Goal: Obtain resource: Obtain resource

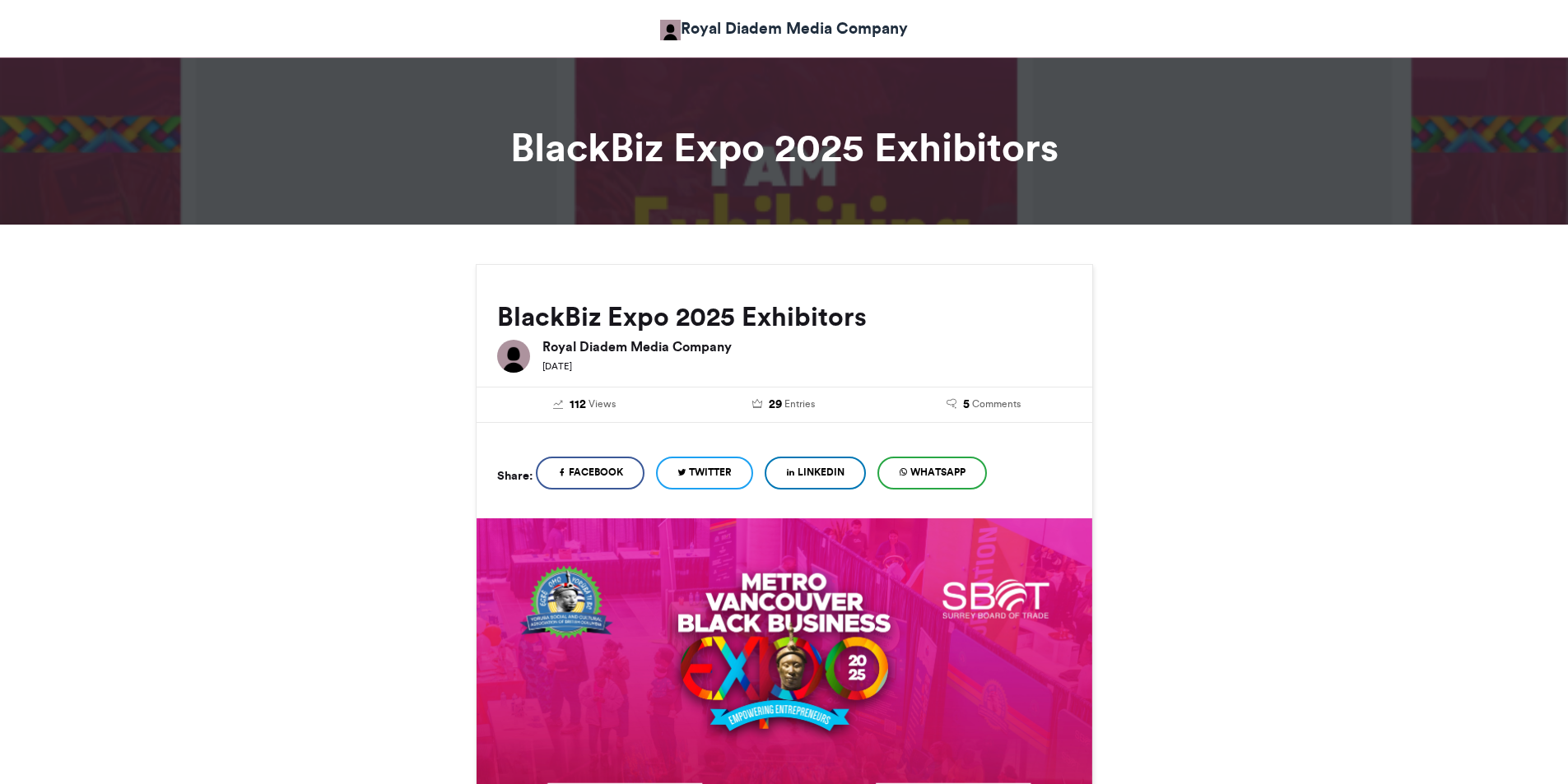
scroll to position [412, 0]
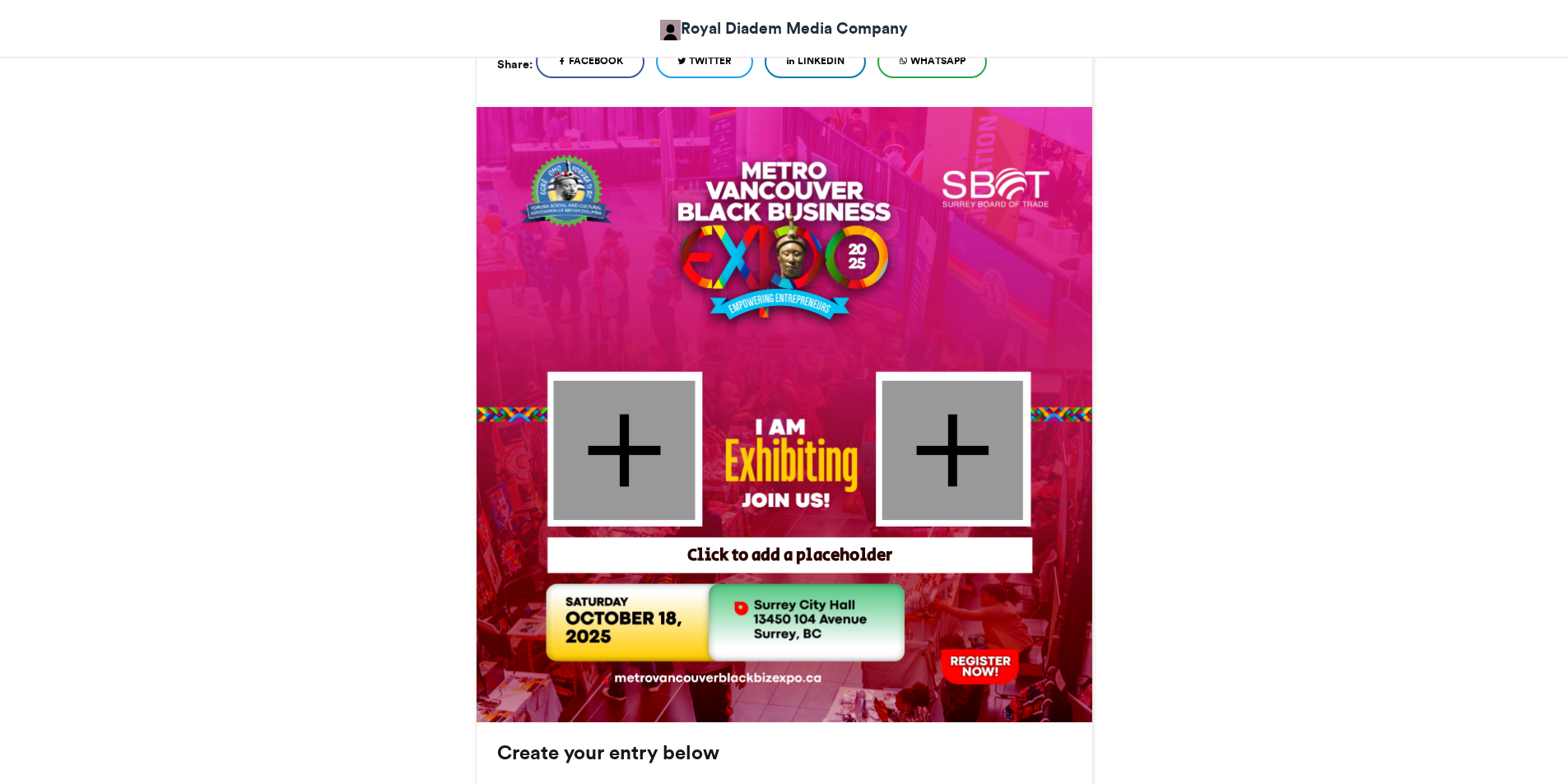
click at [616, 454] on div at bounding box center [624, 450] width 141 height 139
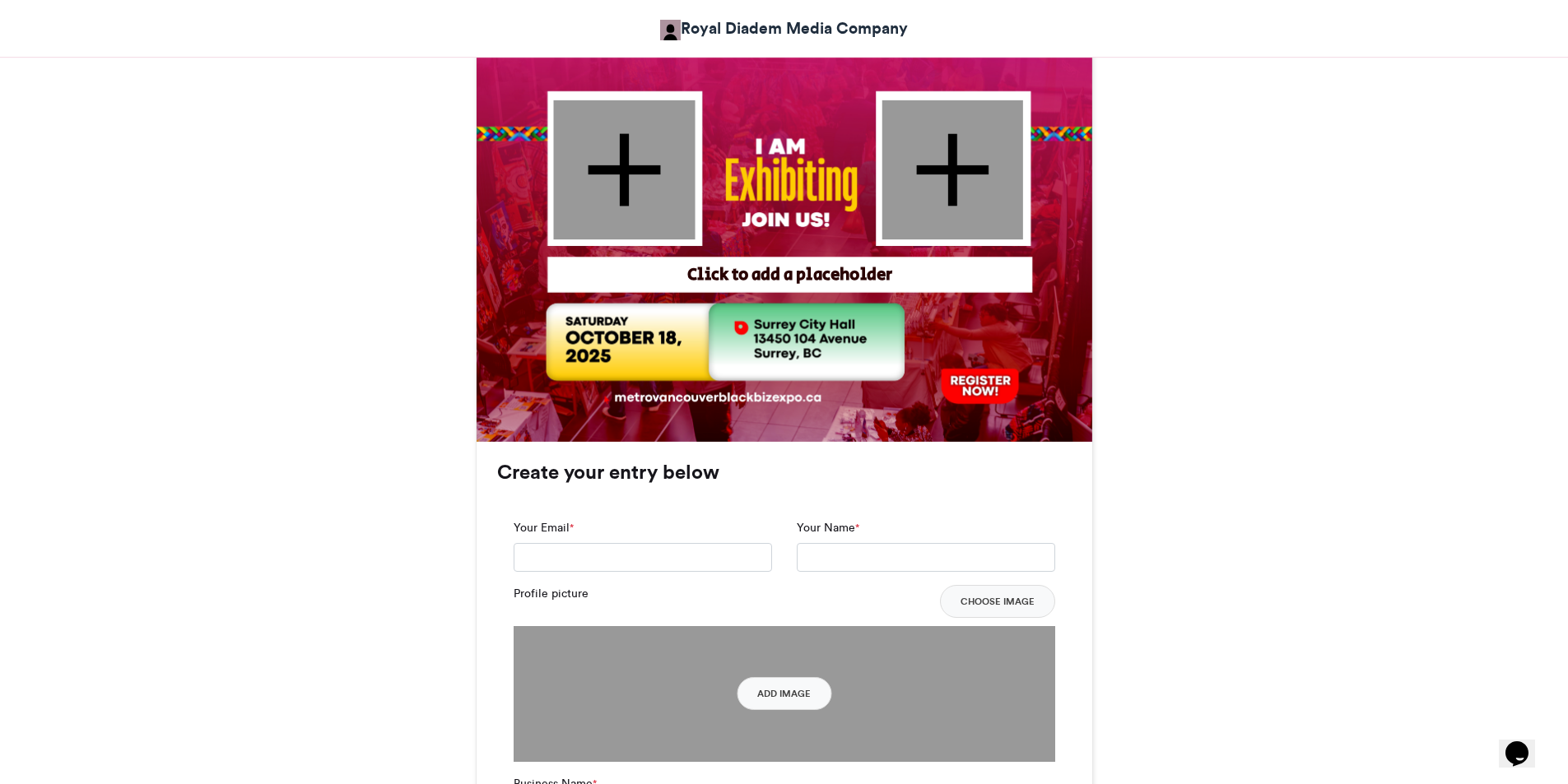
scroll to position [740, 0]
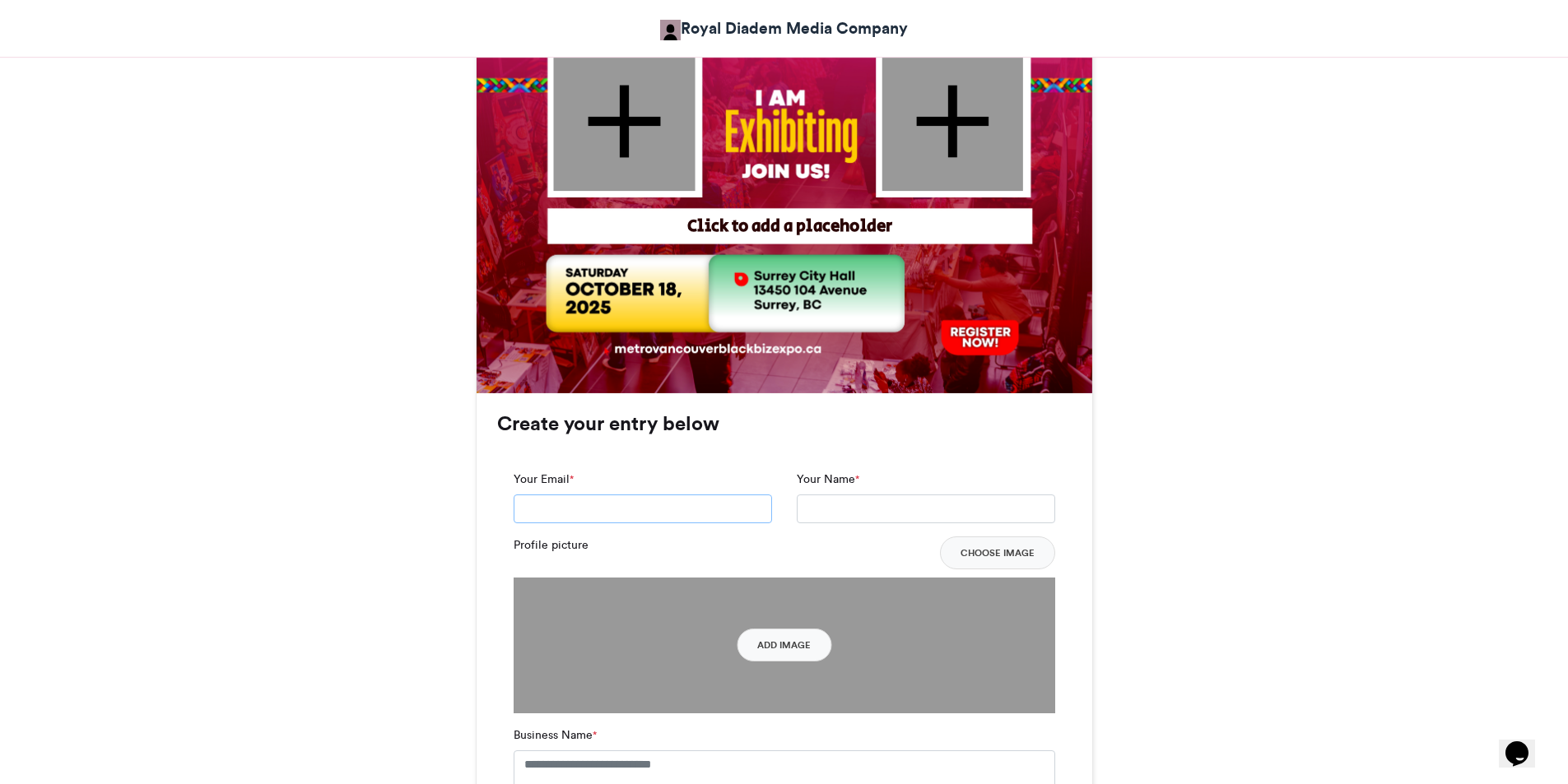
click at [661, 508] on input "Your Email *" at bounding box center [642, 509] width 258 height 29
type input "**********"
click at [854, 505] on input "Your Name *" at bounding box center [926, 509] width 258 height 29
click at [998, 550] on button "Choose Image" at bounding box center [997, 553] width 115 height 33
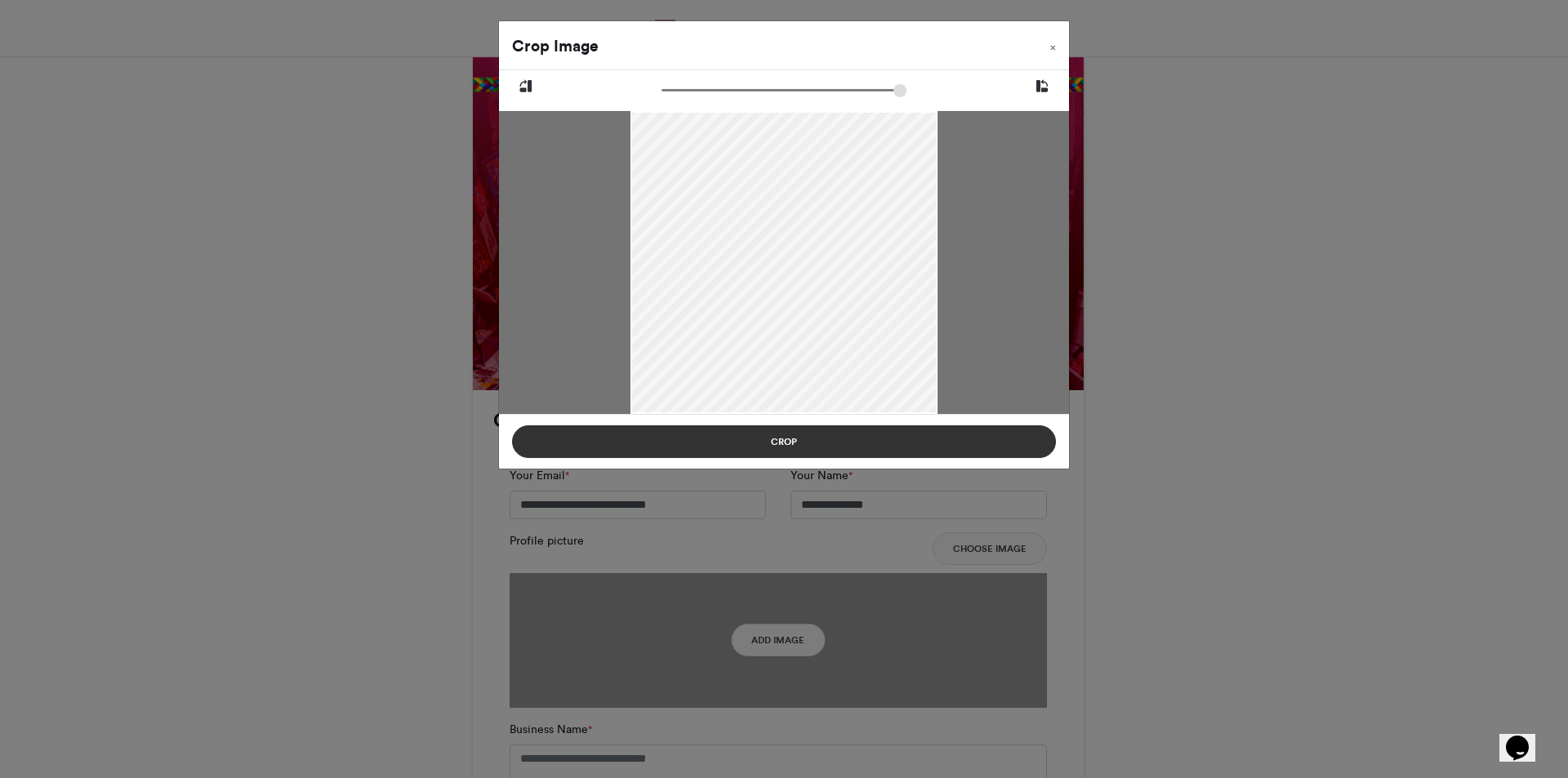
click at [856, 454] on button "Crop" at bounding box center [784, 441] width 544 height 33
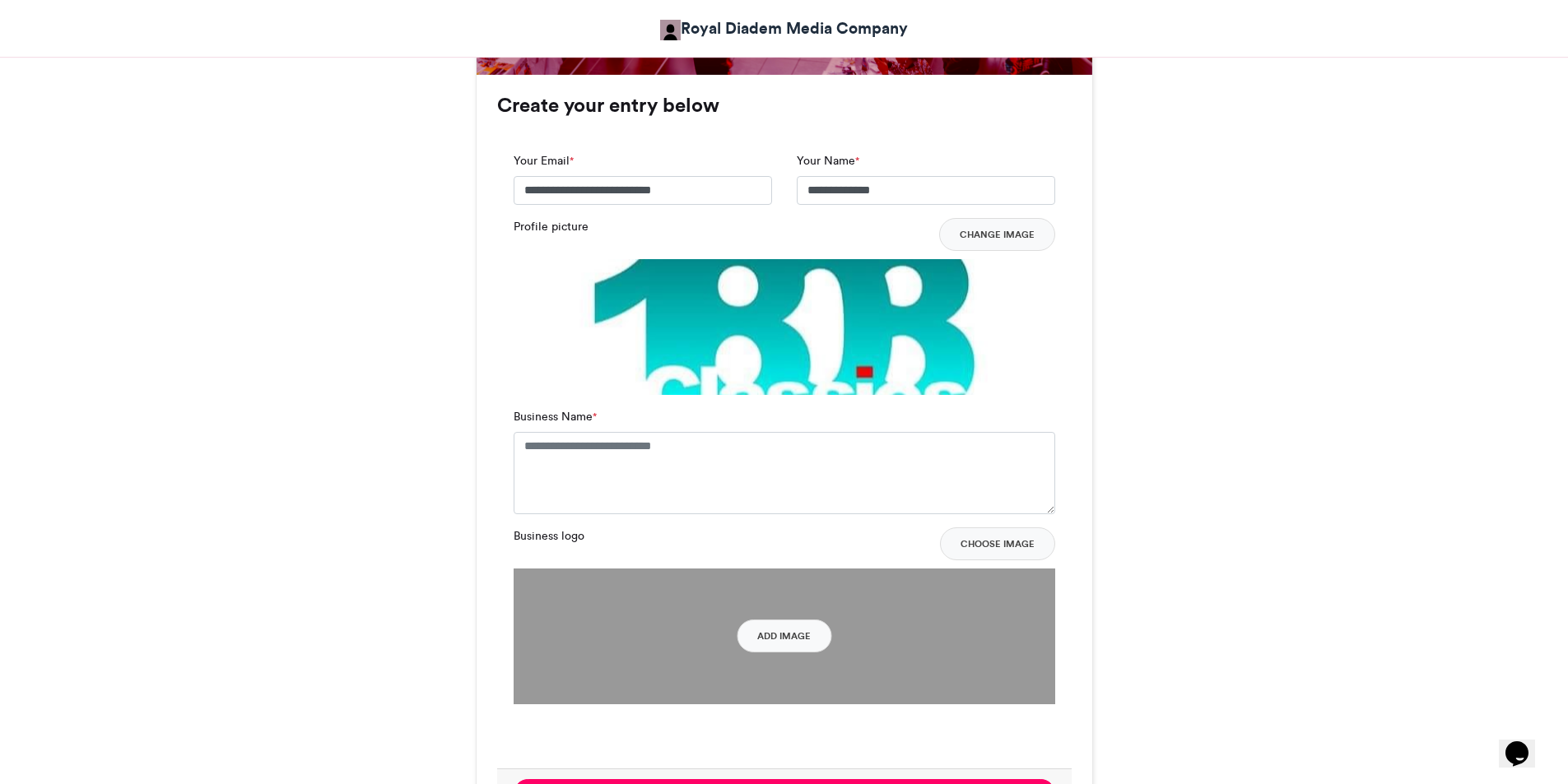
scroll to position [1070, 0]
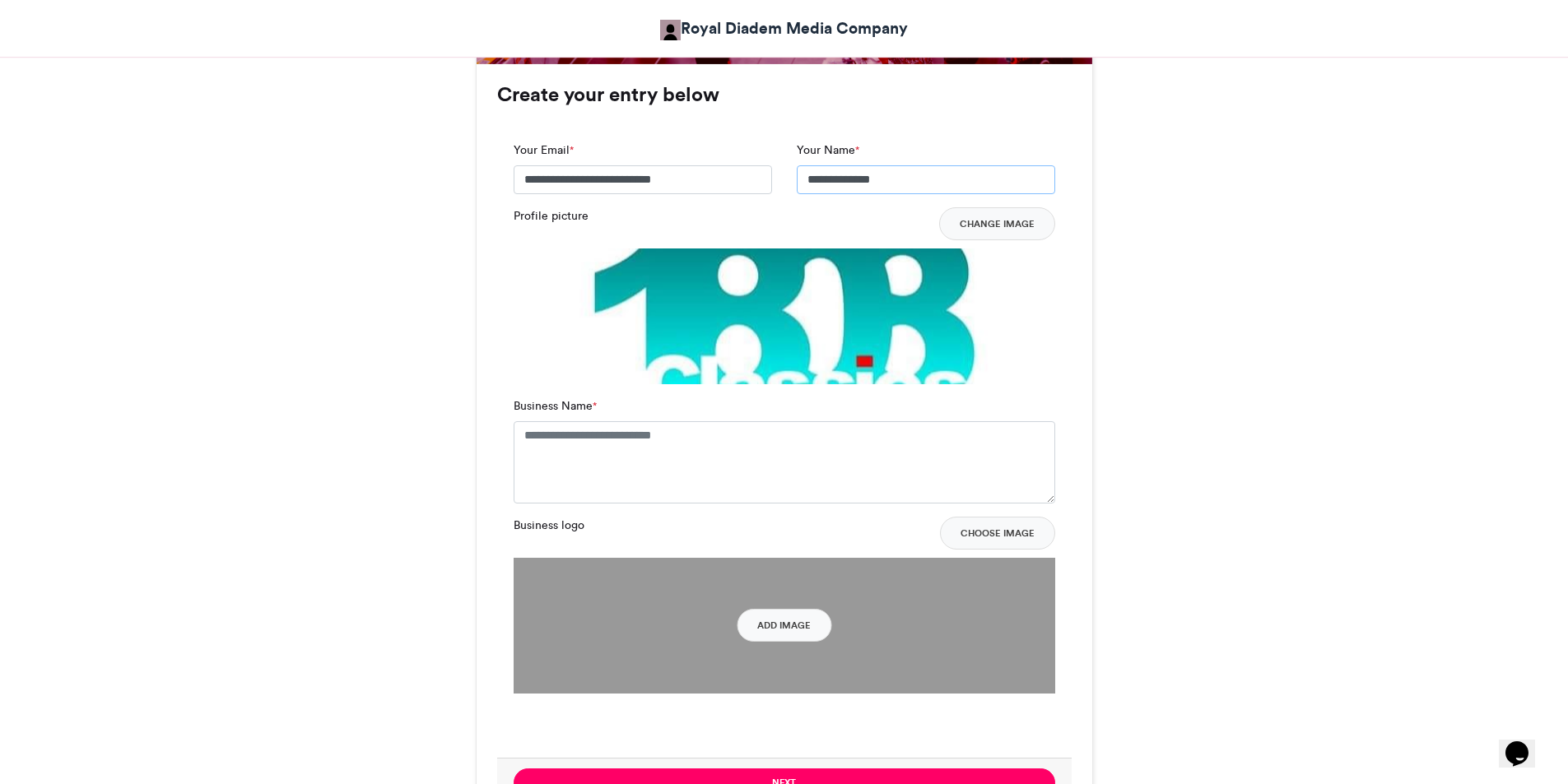
drag, startPoint x: 885, startPoint y: 180, endPoint x: 801, endPoint y: 177, distance: 84.1
click at [801, 177] on input "**********" at bounding box center [926, 179] width 258 height 29
type input "**********"
click at [658, 452] on textarea "Business Name *" at bounding box center [784, 463] width 541 height 82
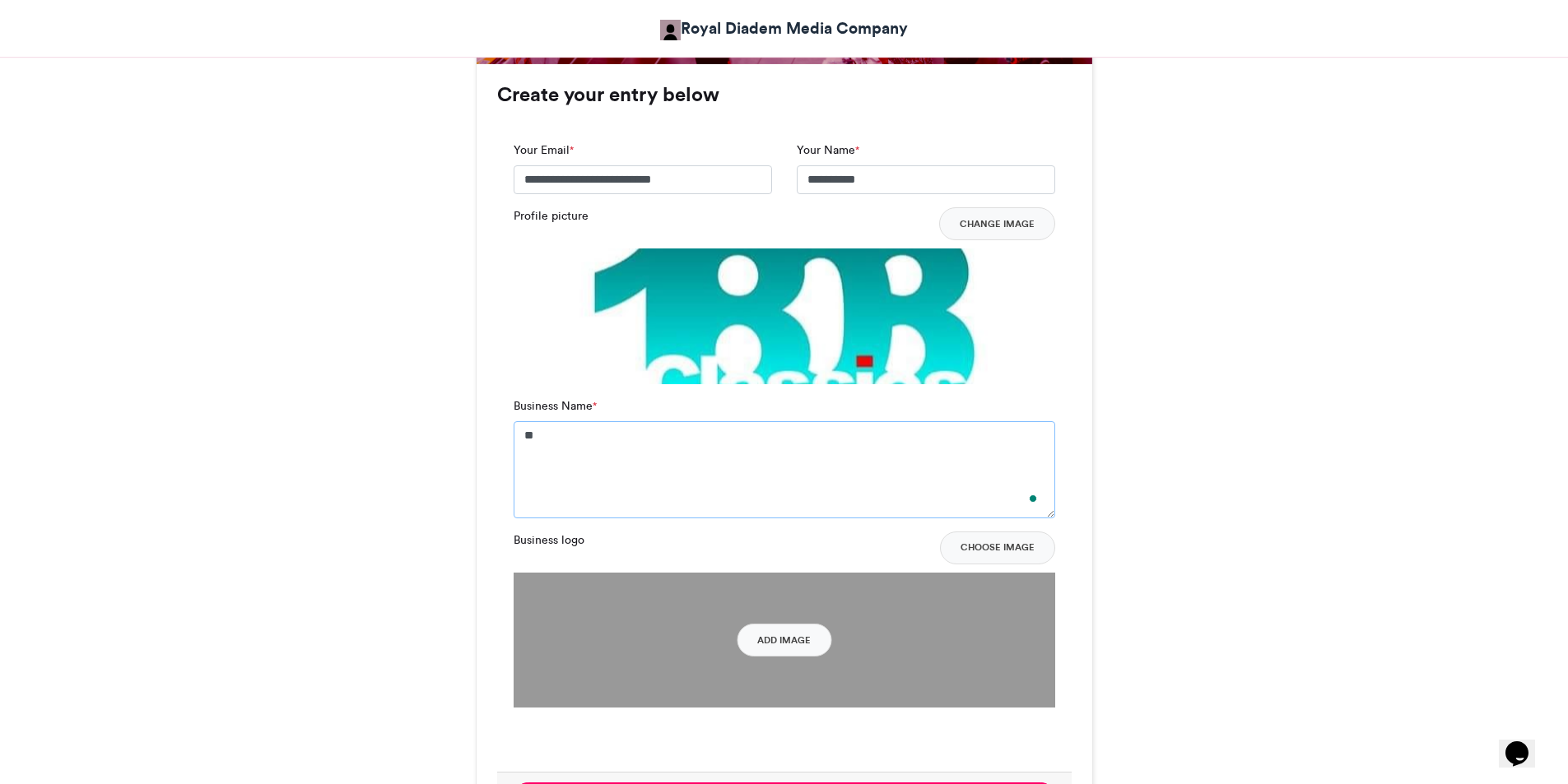
type textarea "*"
type textarea "**********"
click at [779, 644] on button "Add Image" at bounding box center [784, 639] width 95 height 33
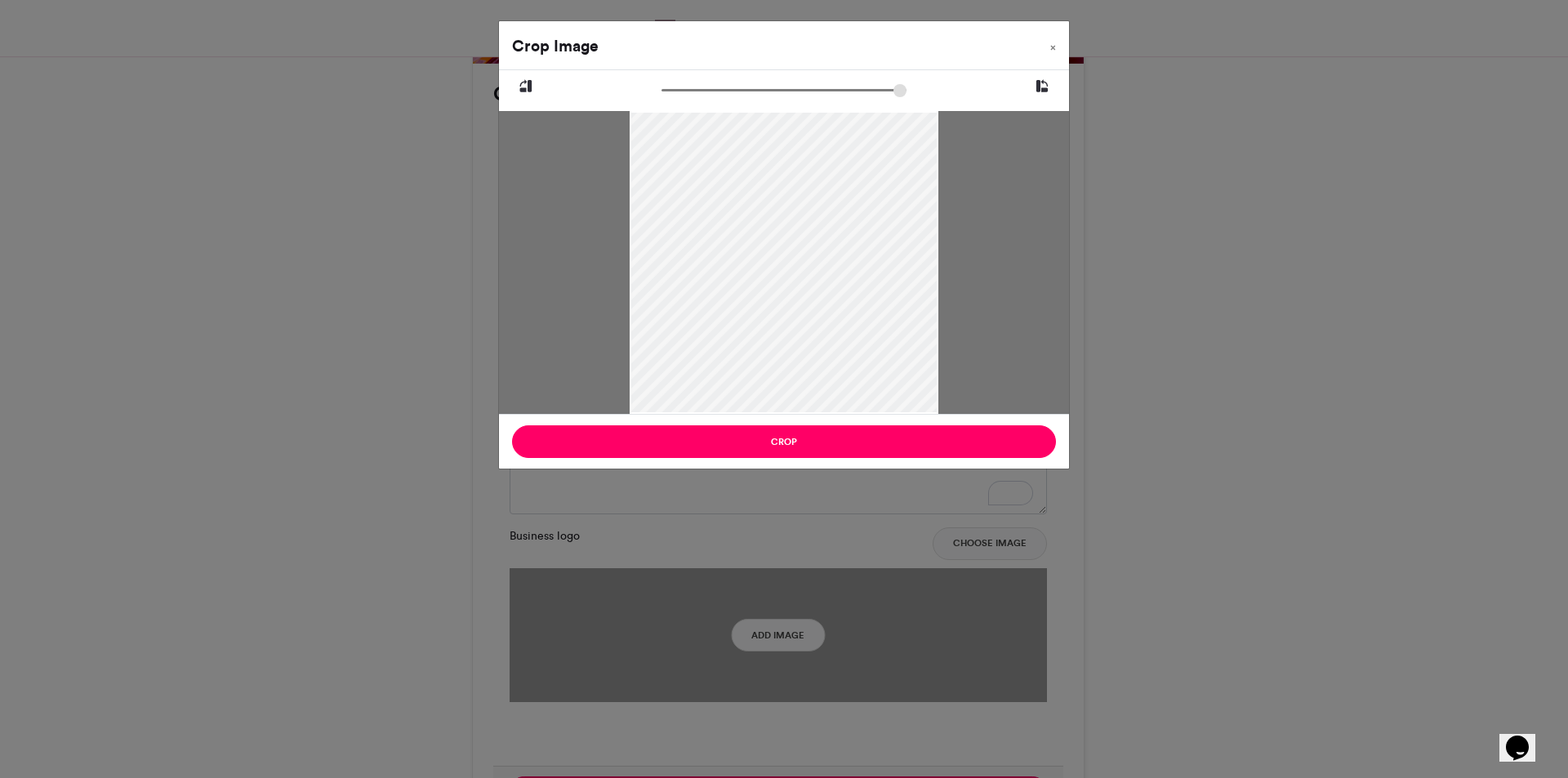
drag, startPoint x: 794, startPoint y: 248, endPoint x: 813, endPoint y: 323, distance: 77.4
click at [813, 323] on div at bounding box center [783, 264] width 308 height 307
type input "******"
drag, startPoint x: 665, startPoint y: 95, endPoint x: 646, endPoint y: 230, distance: 136.3
click at [661, 98] on input "zoom" at bounding box center [784, 90] width 245 height 16
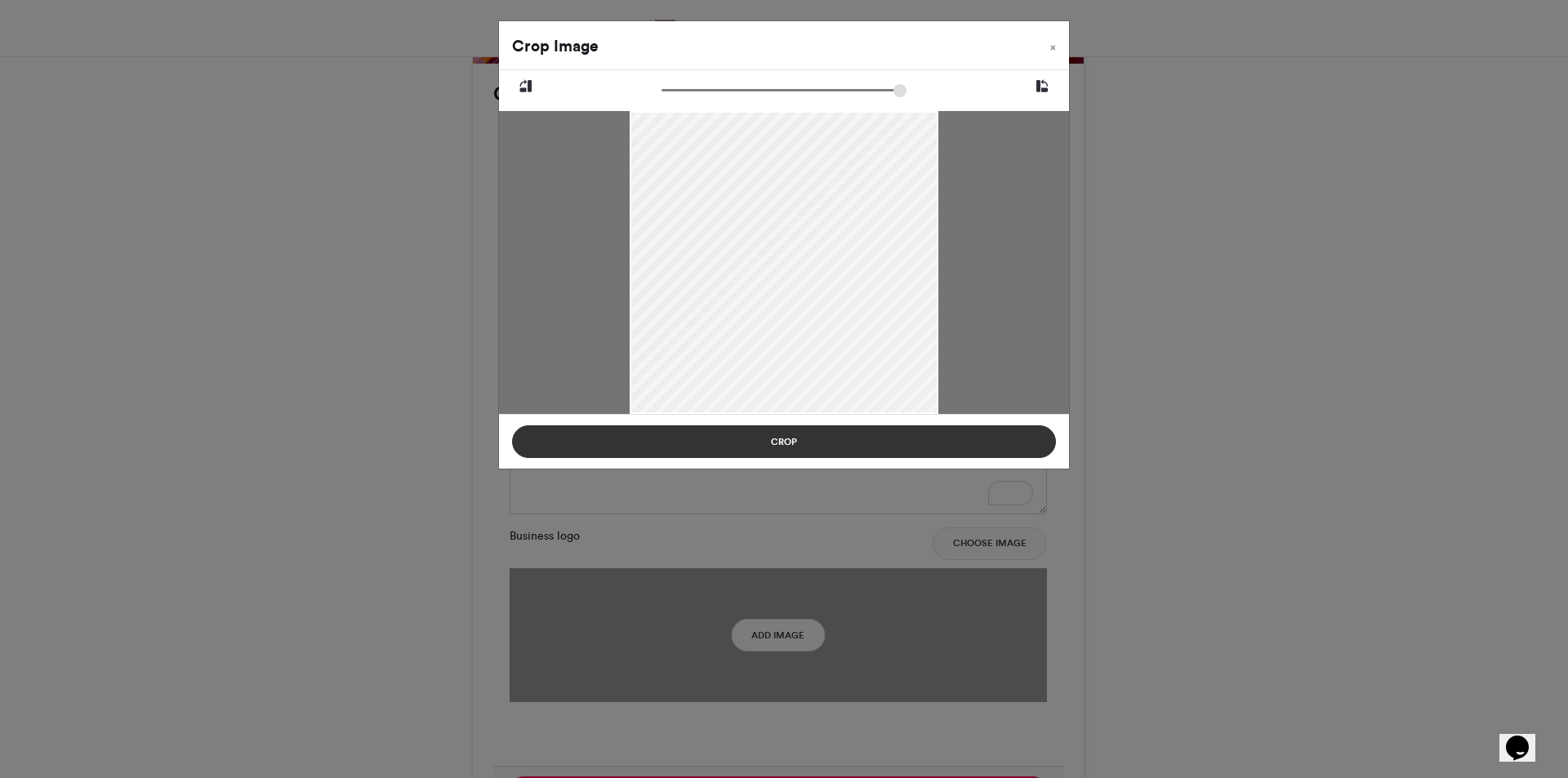
click at [813, 442] on button "Crop" at bounding box center [784, 441] width 544 height 33
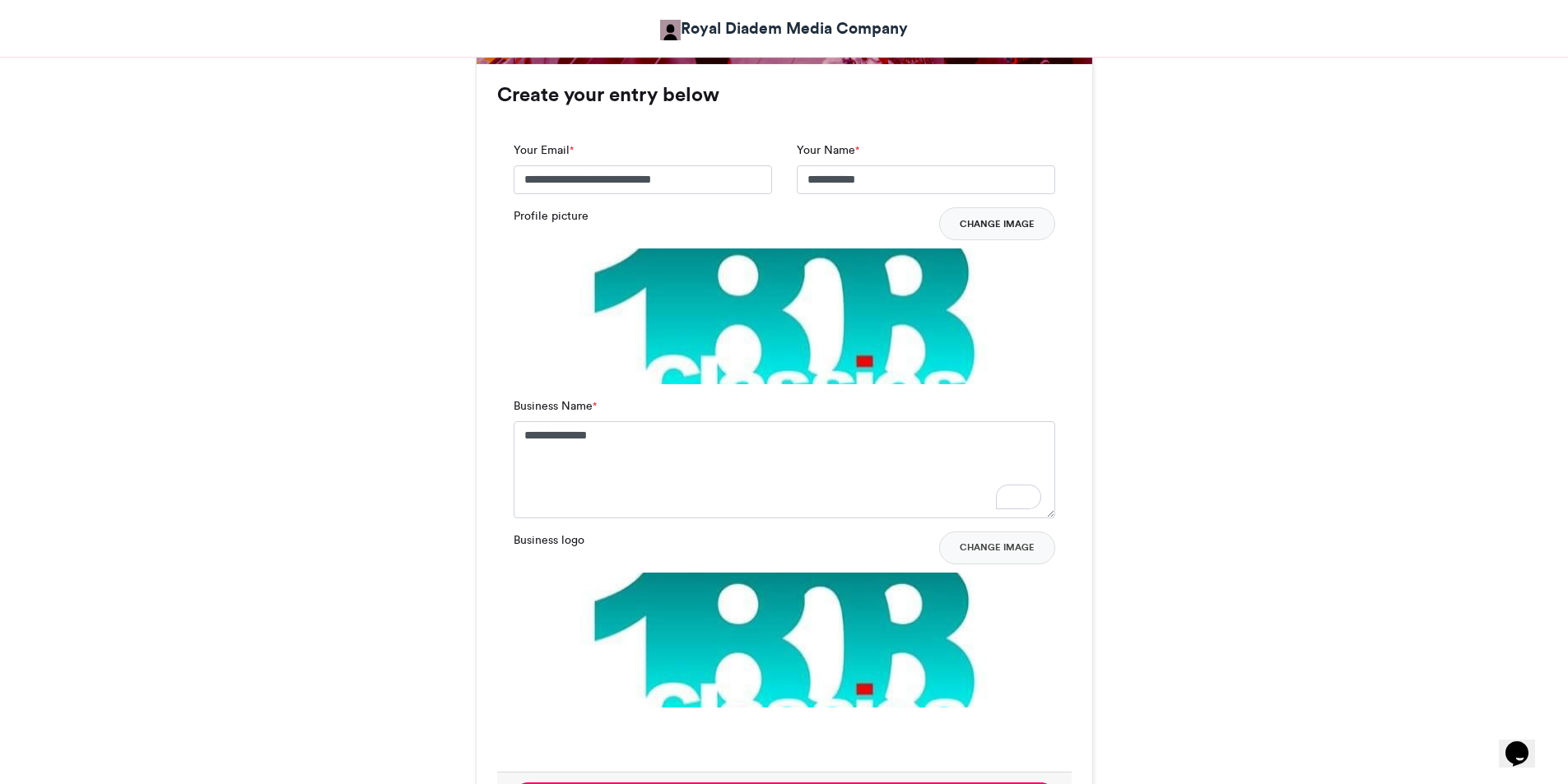
click at [1008, 226] on button "Change Image" at bounding box center [997, 223] width 116 height 33
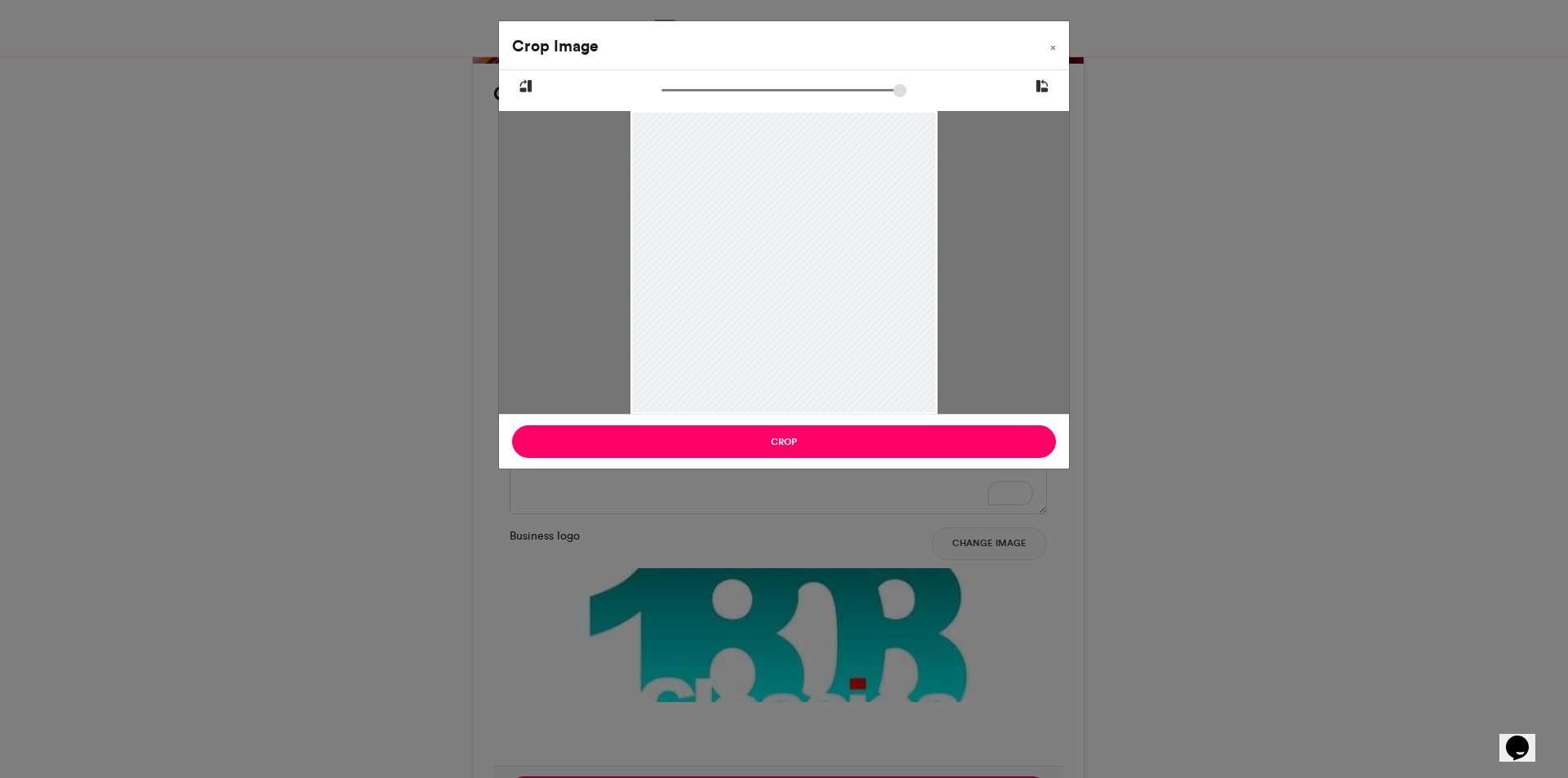
drag, startPoint x: 829, startPoint y: 247, endPoint x: 823, endPoint y: 297, distance: 50.4
click at [823, 297] on div at bounding box center [783, 300] width 306 height 383
drag, startPoint x: 823, startPoint y: 300, endPoint x: 829, endPoint y: 277, distance: 23.8
click at [829, 277] on div at bounding box center [783, 279] width 306 height 383
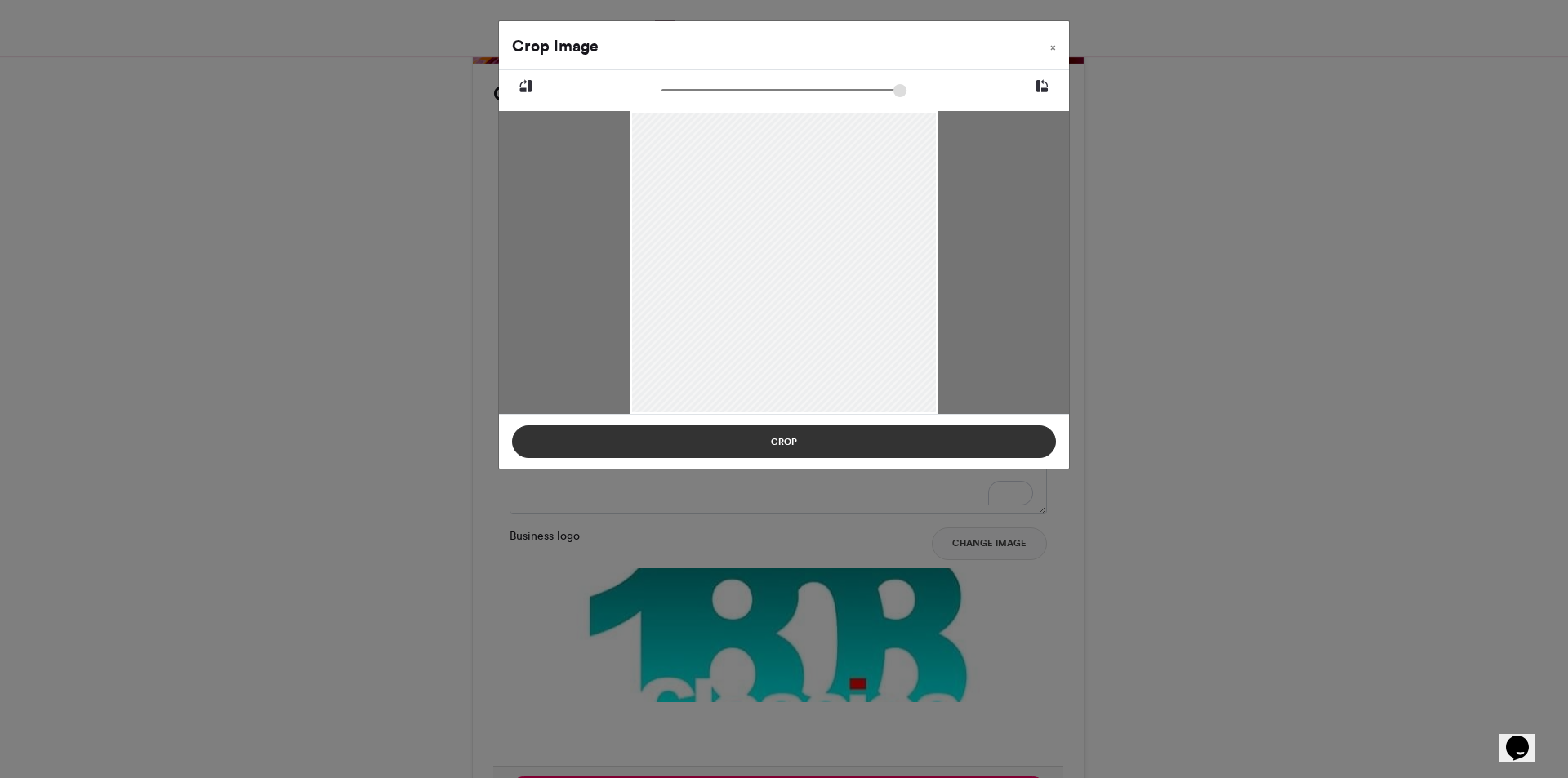
click at [846, 442] on button "Crop" at bounding box center [784, 441] width 544 height 33
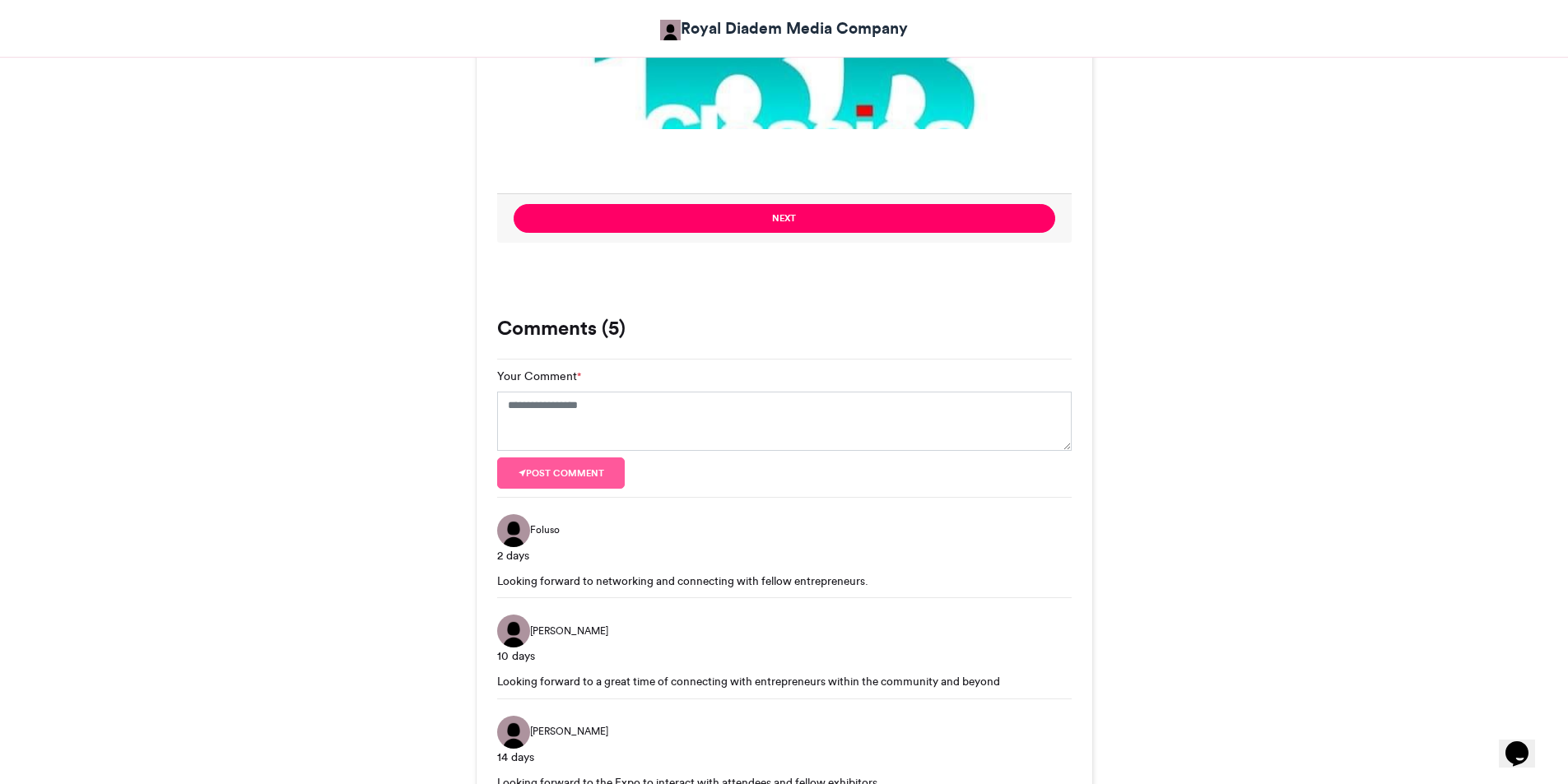
scroll to position [1646, 0]
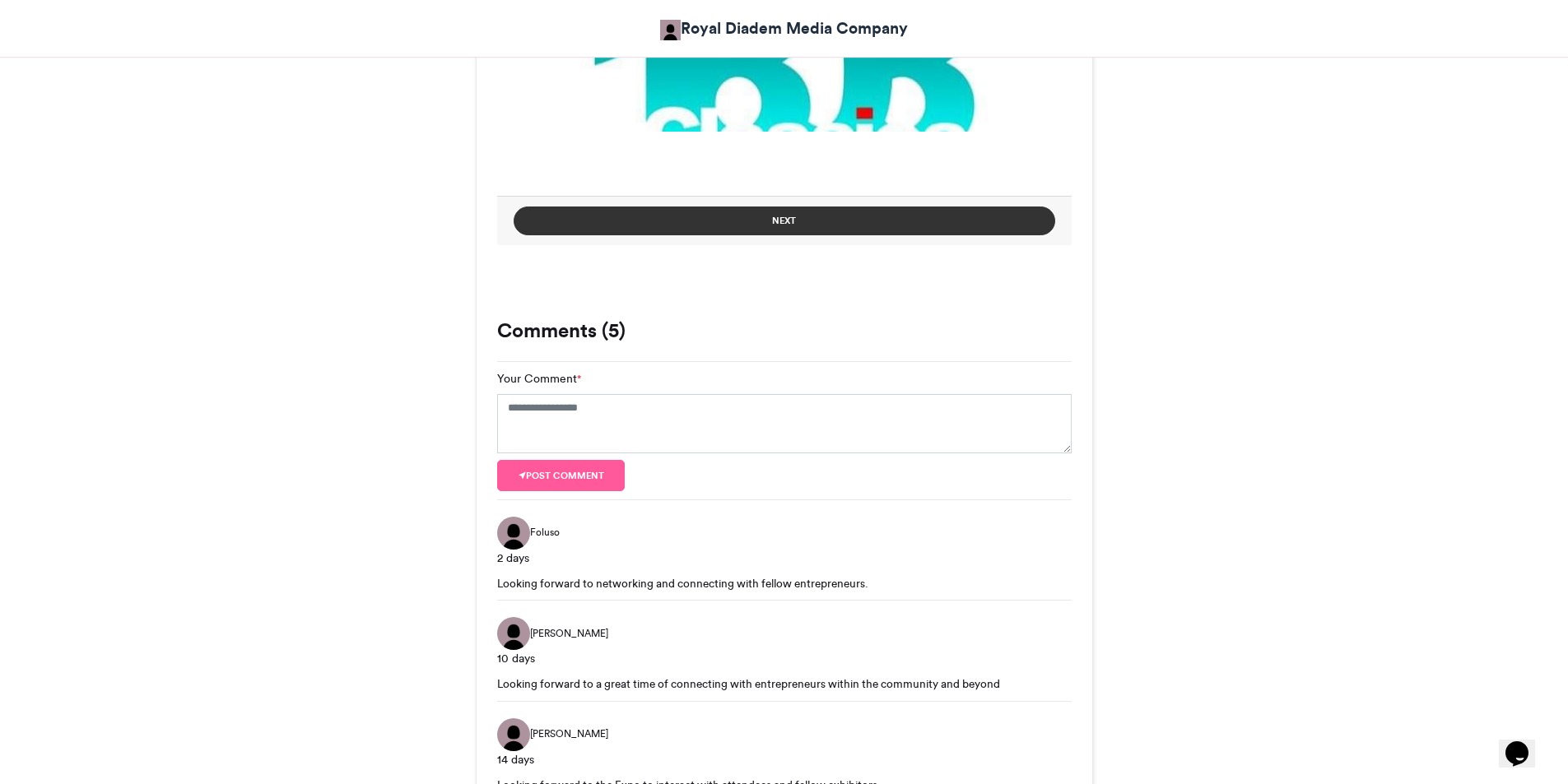
click at [799, 221] on button "Next" at bounding box center [784, 221] width 541 height 29
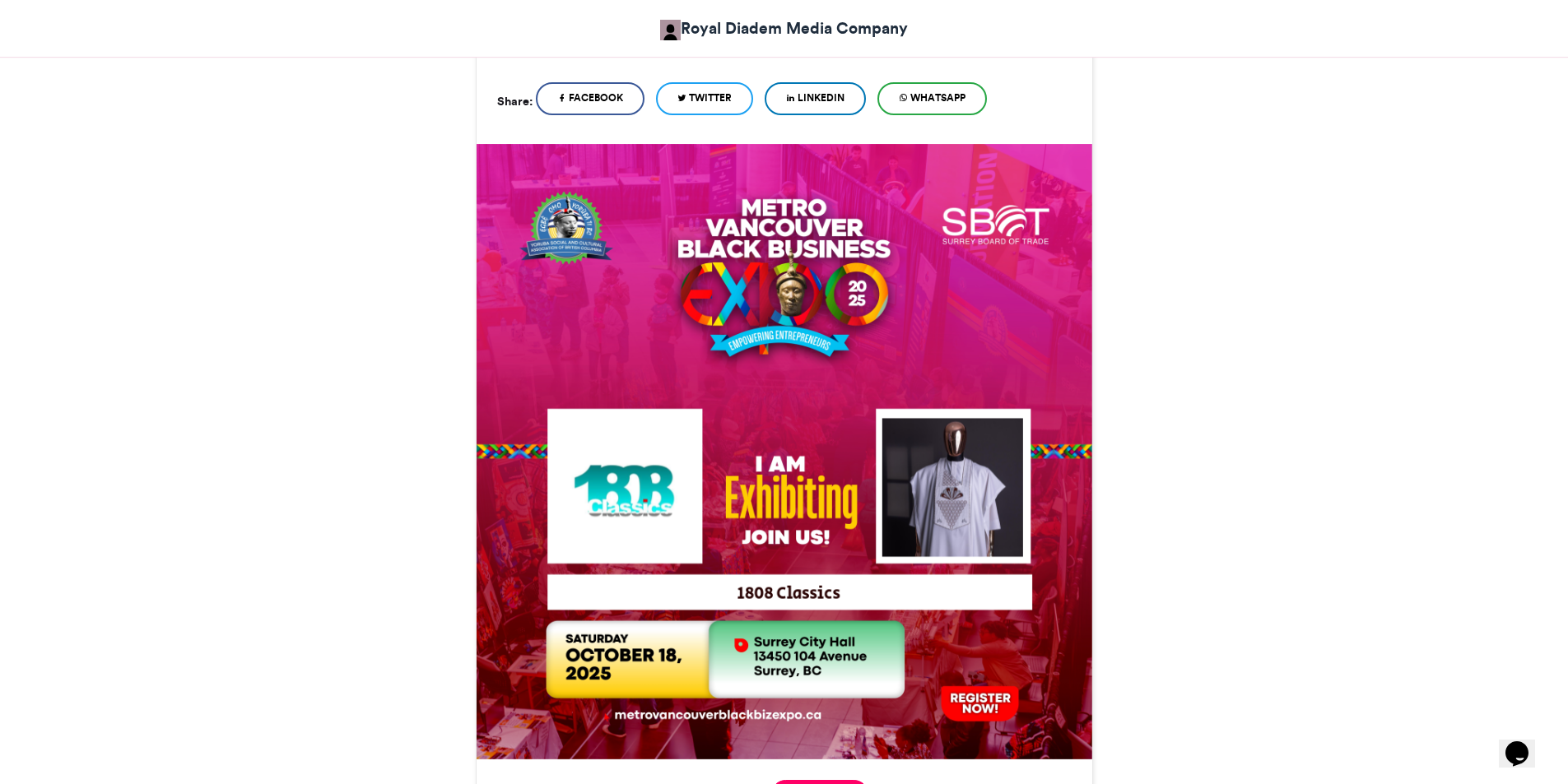
scroll to position [972, 0]
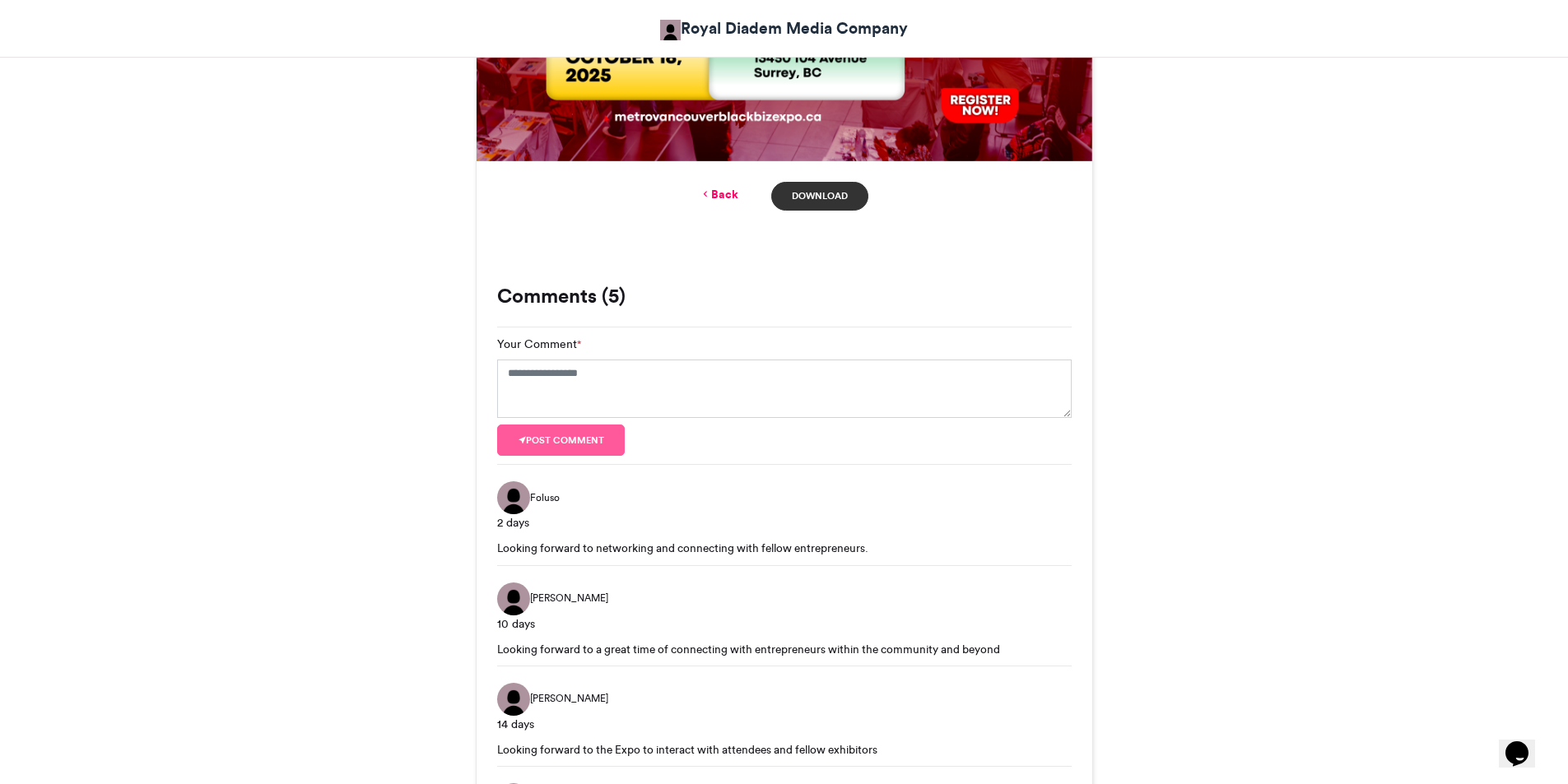
click at [820, 197] on link "Download" at bounding box center [819, 196] width 96 height 29
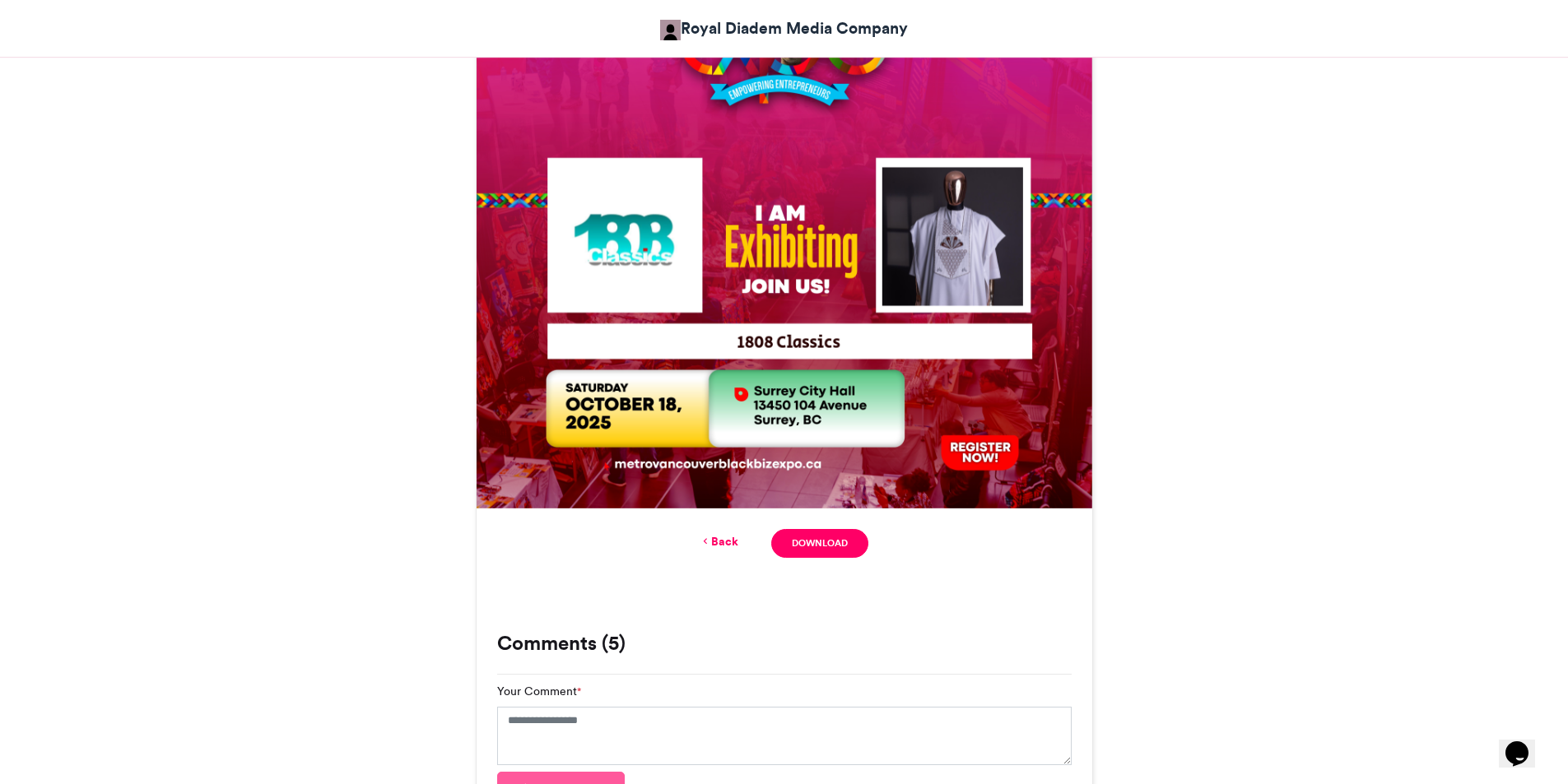
scroll to position [643, 0]
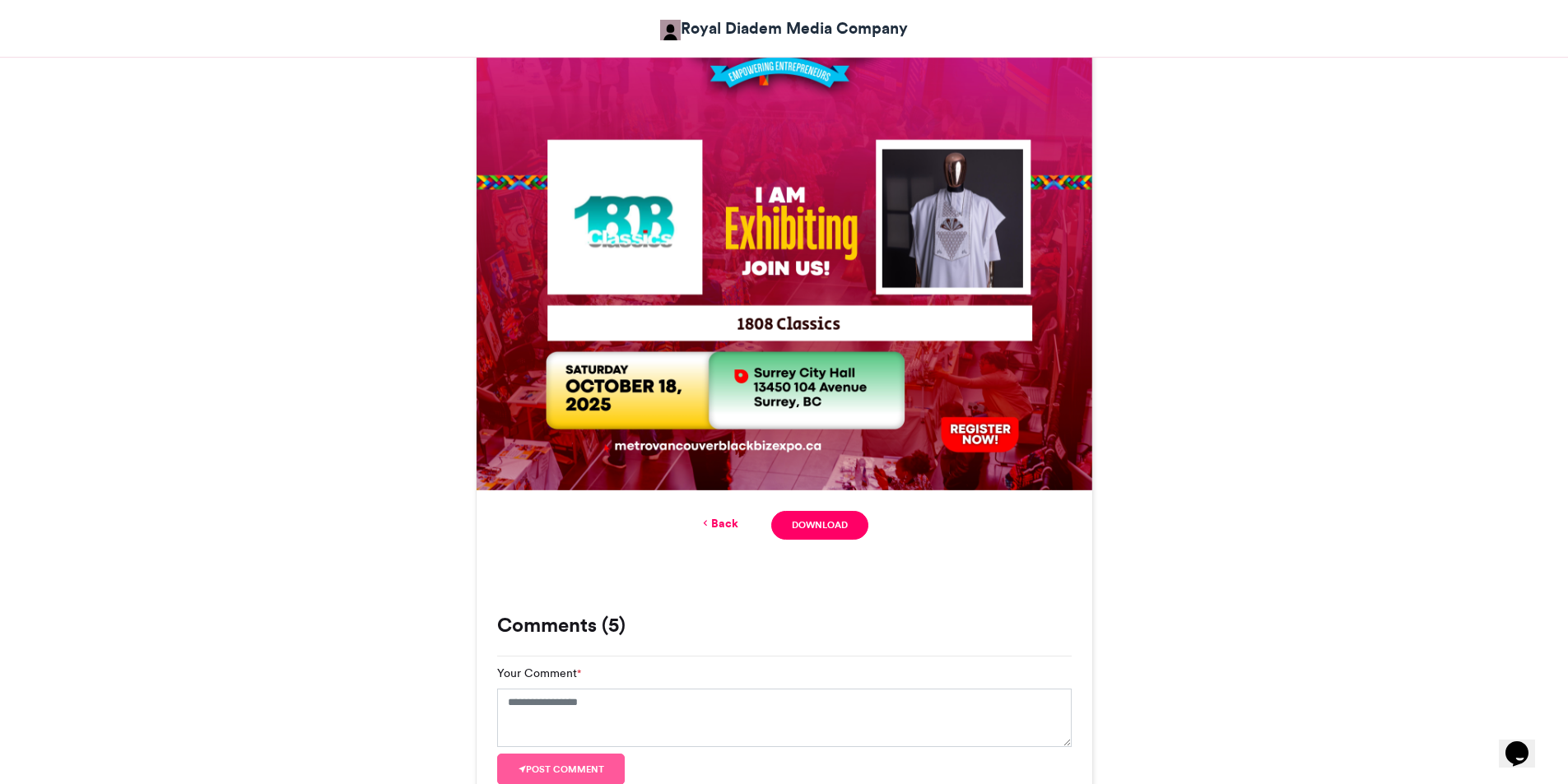
click at [735, 519] on link "Back" at bounding box center [718, 523] width 38 height 17
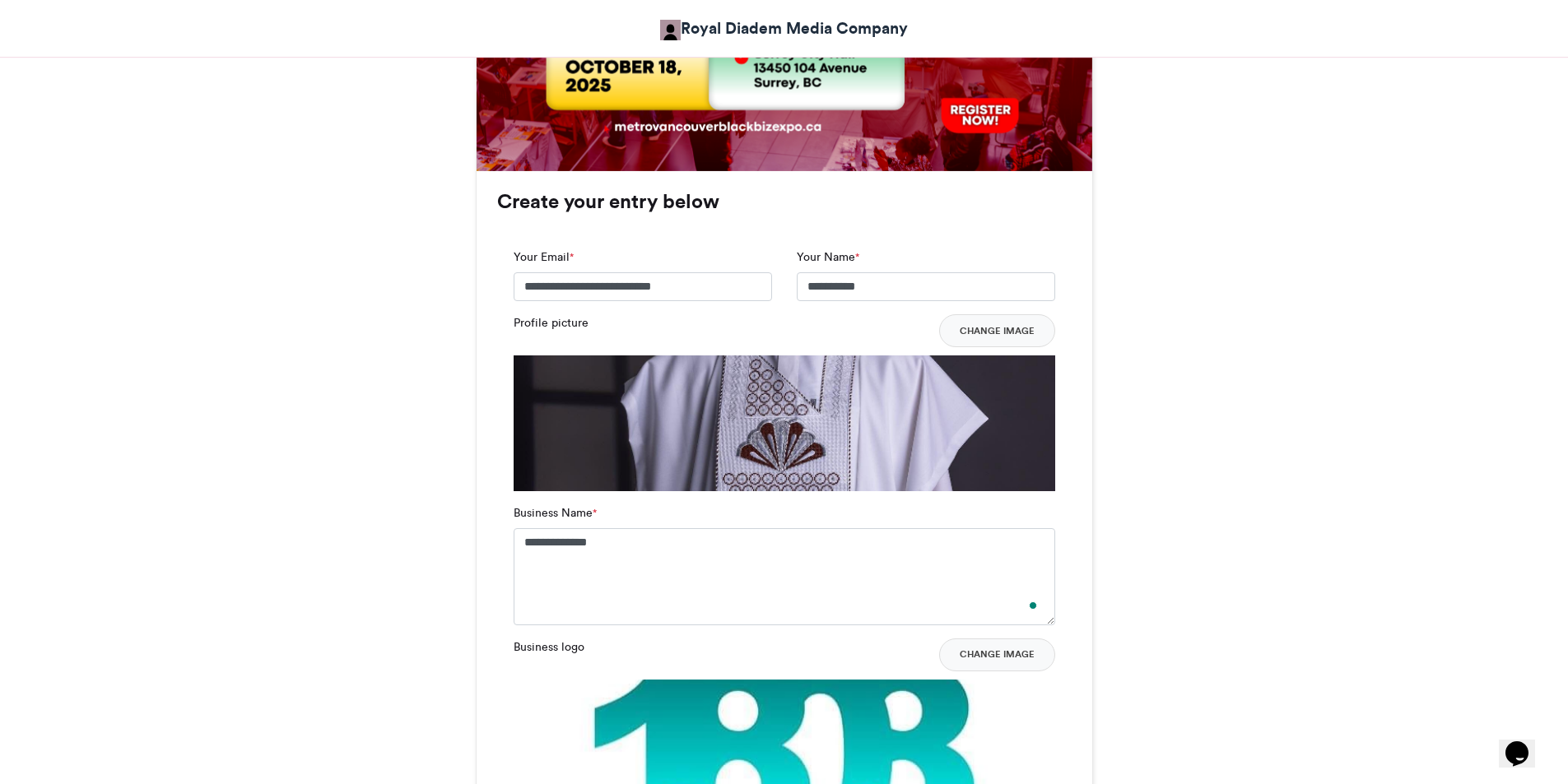
scroll to position [905, 0]
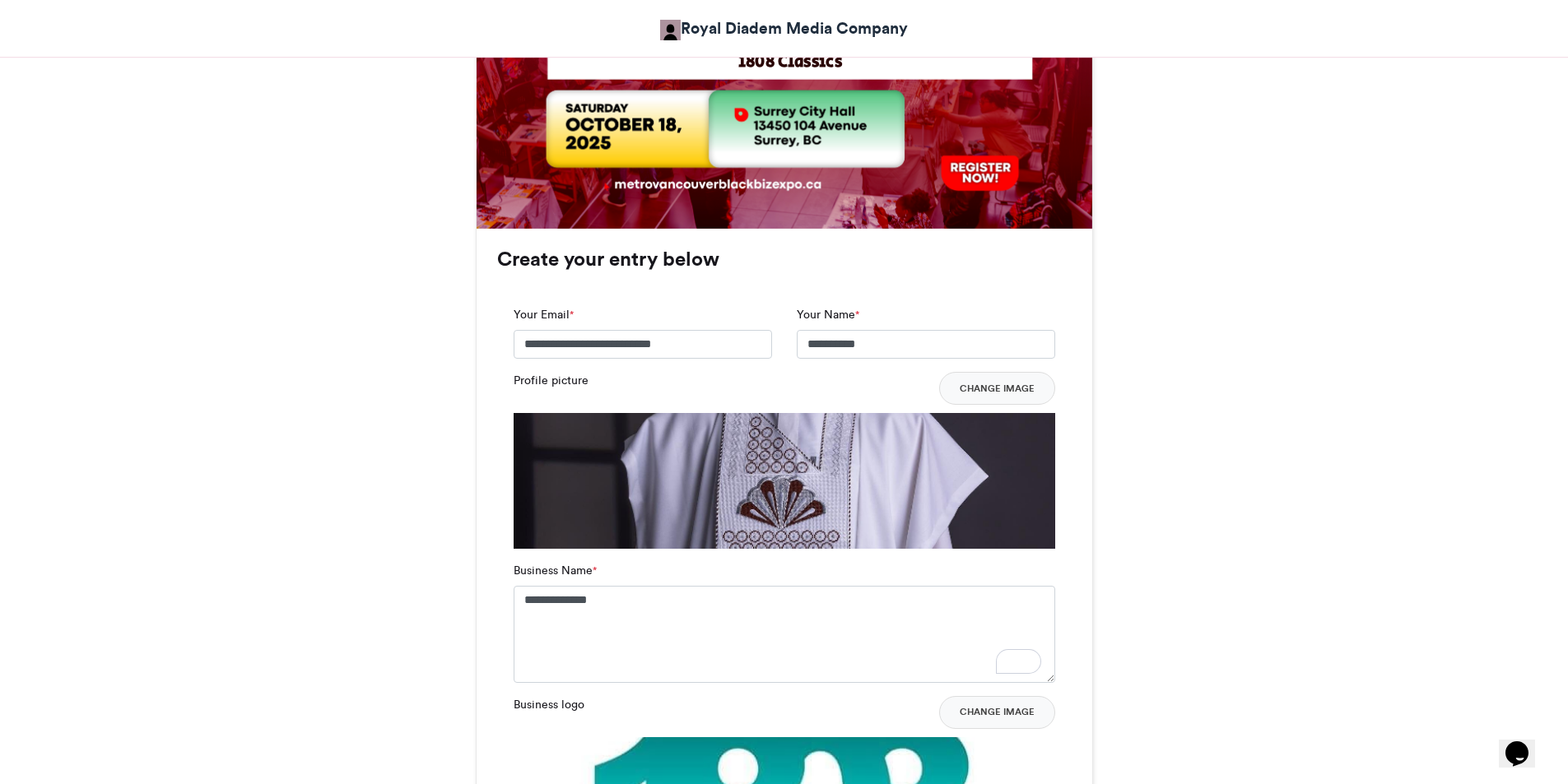
click at [807, 465] on img at bounding box center [784, 681] width 541 height 536
click at [1020, 392] on button "Change Image" at bounding box center [997, 388] width 116 height 33
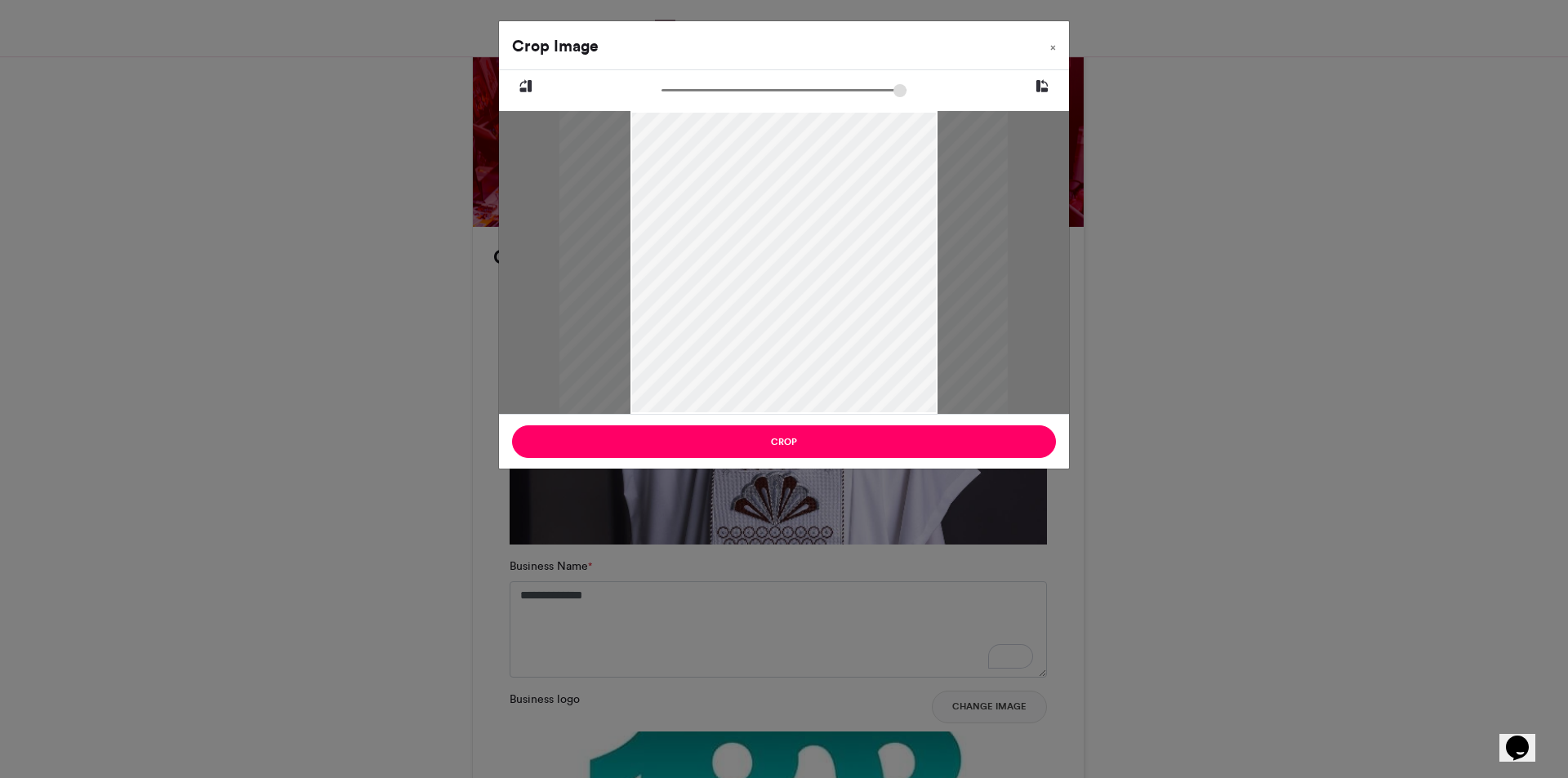
type input "******"
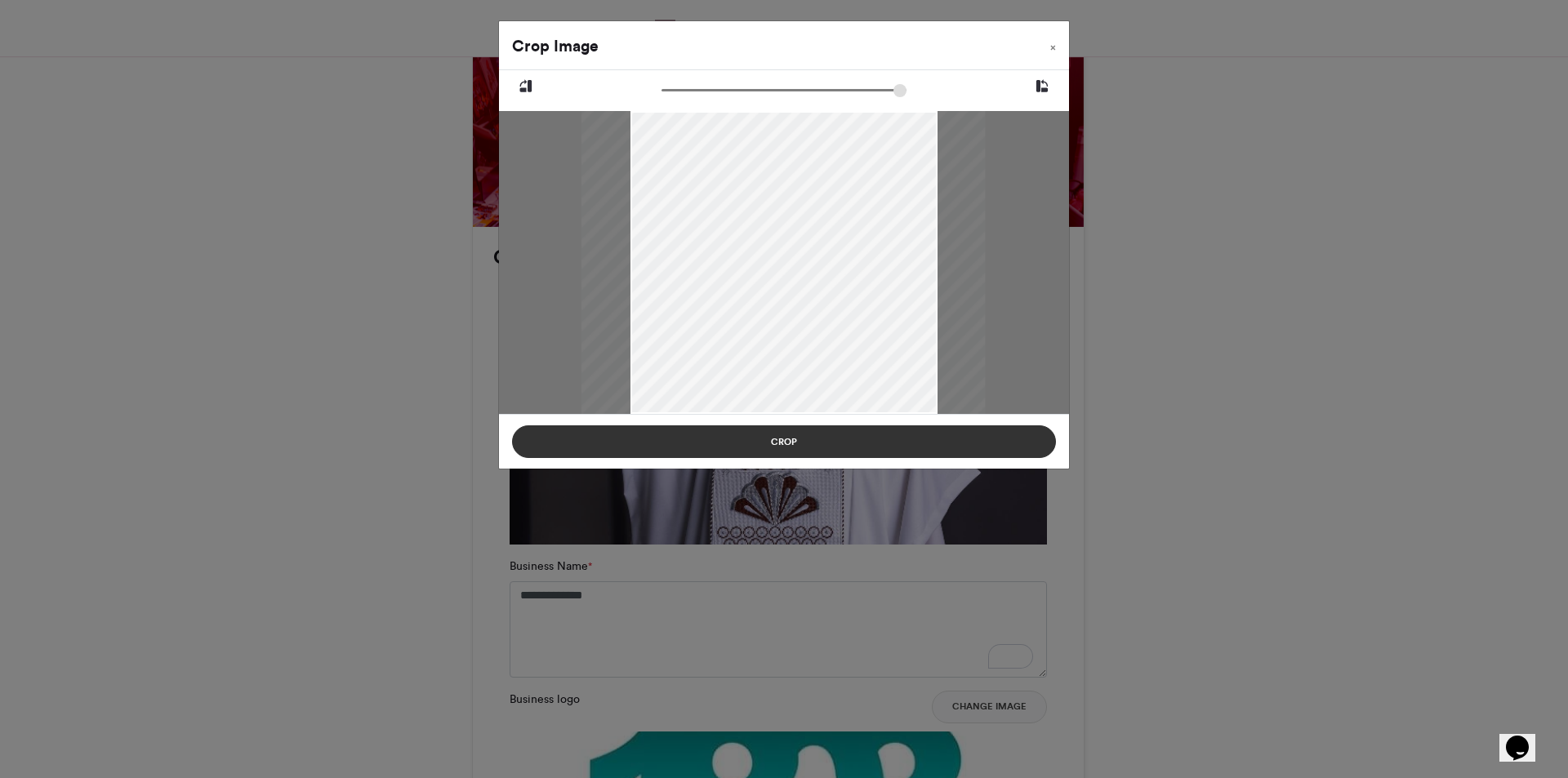
click at [856, 440] on button "Crop" at bounding box center [784, 441] width 544 height 33
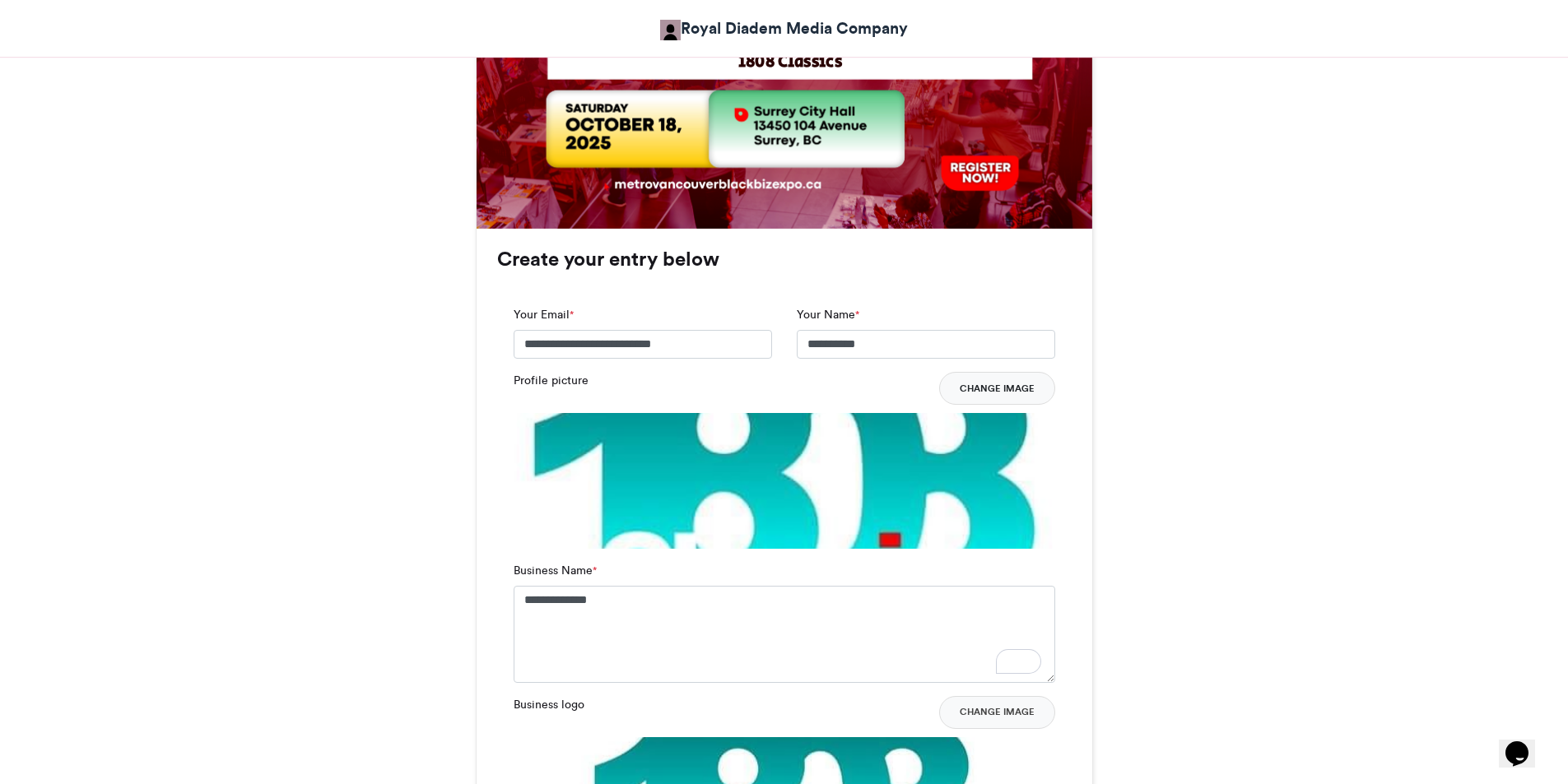
click at [1002, 389] on button "Change Image" at bounding box center [997, 388] width 116 height 33
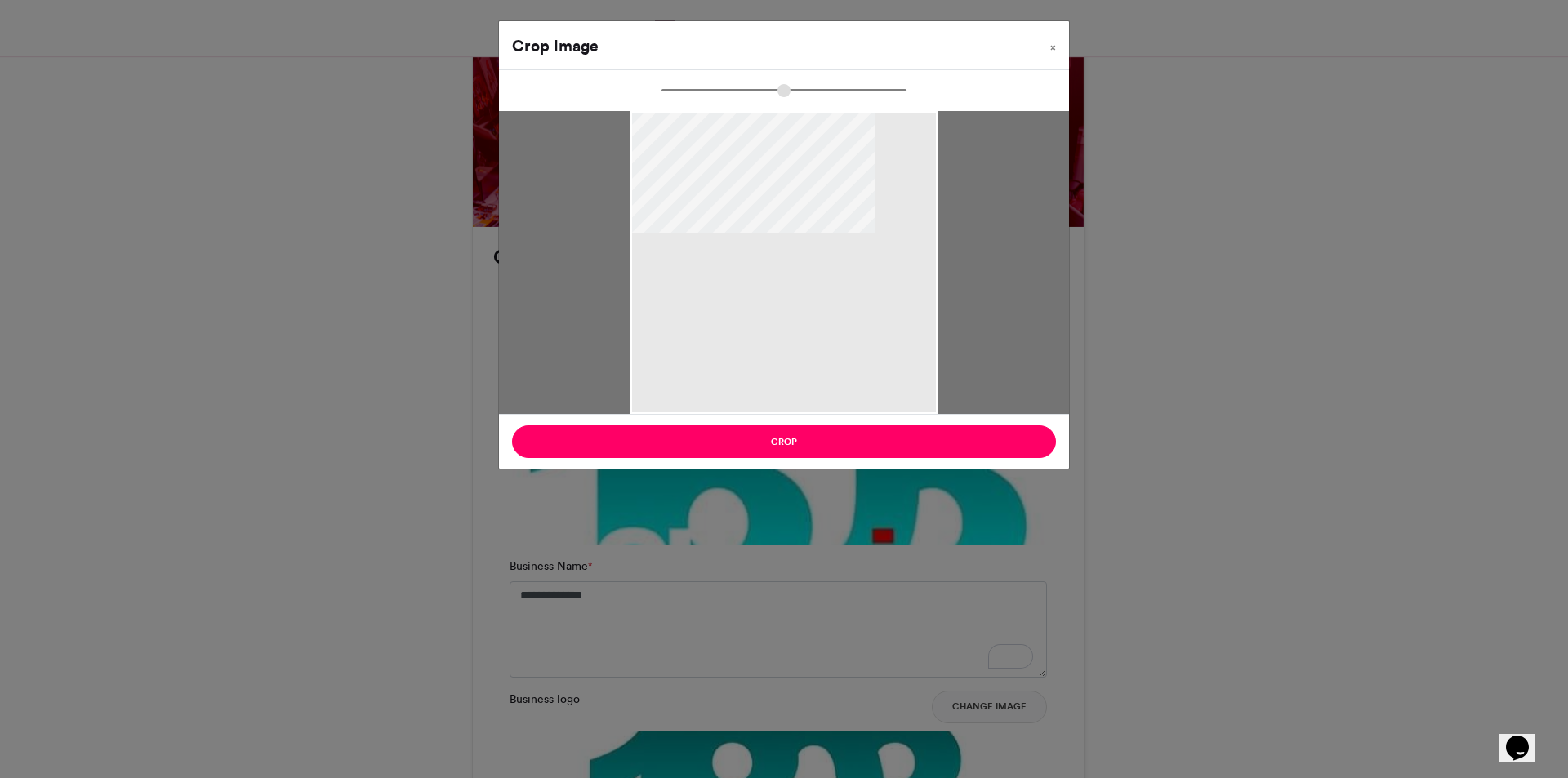
type input "******"
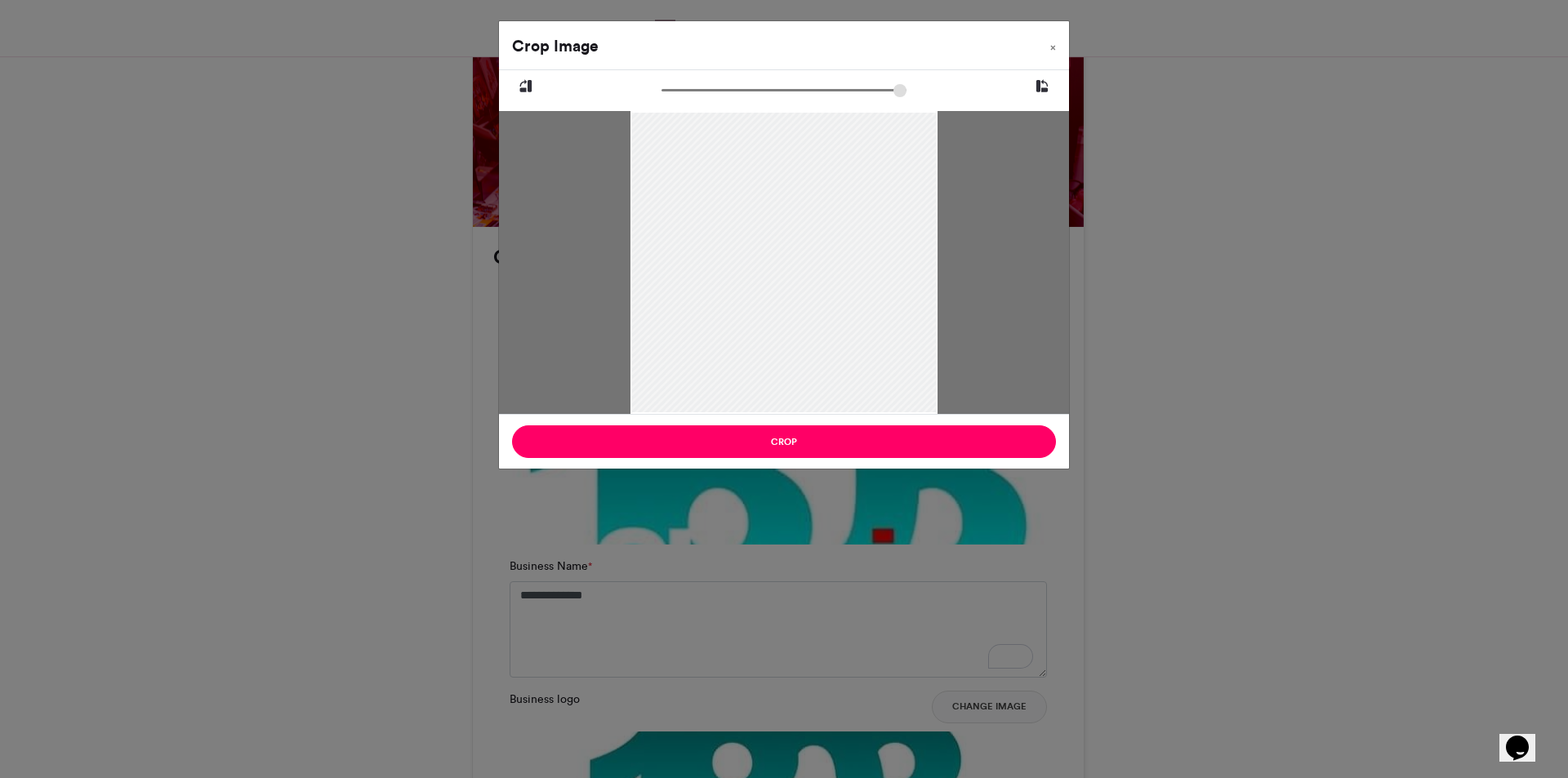
drag, startPoint x: 776, startPoint y: 244, endPoint x: 772, endPoint y: 313, distance: 69.1
click at [772, 313] on div at bounding box center [783, 301] width 306 height 383
drag, startPoint x: 776, startPoint y: 312, endPoint x: 780, endPoint y: 292, distance: 20.4
click at [780, 292] on div at bounding box center [783, 281] width 306 height 383
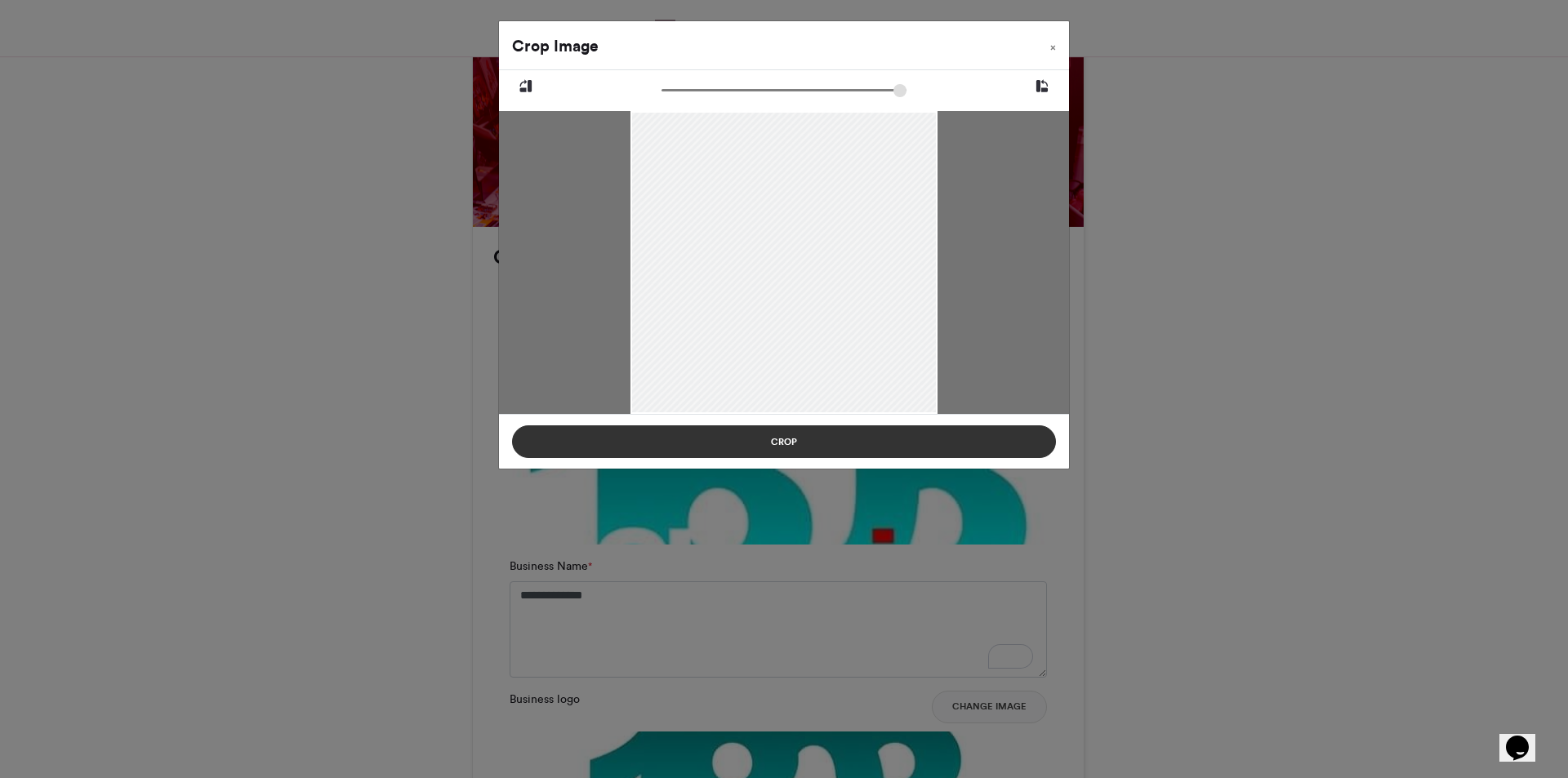
click at [921, 441] on button "Crop" at bounding box center [784, 441] width 544 height 33
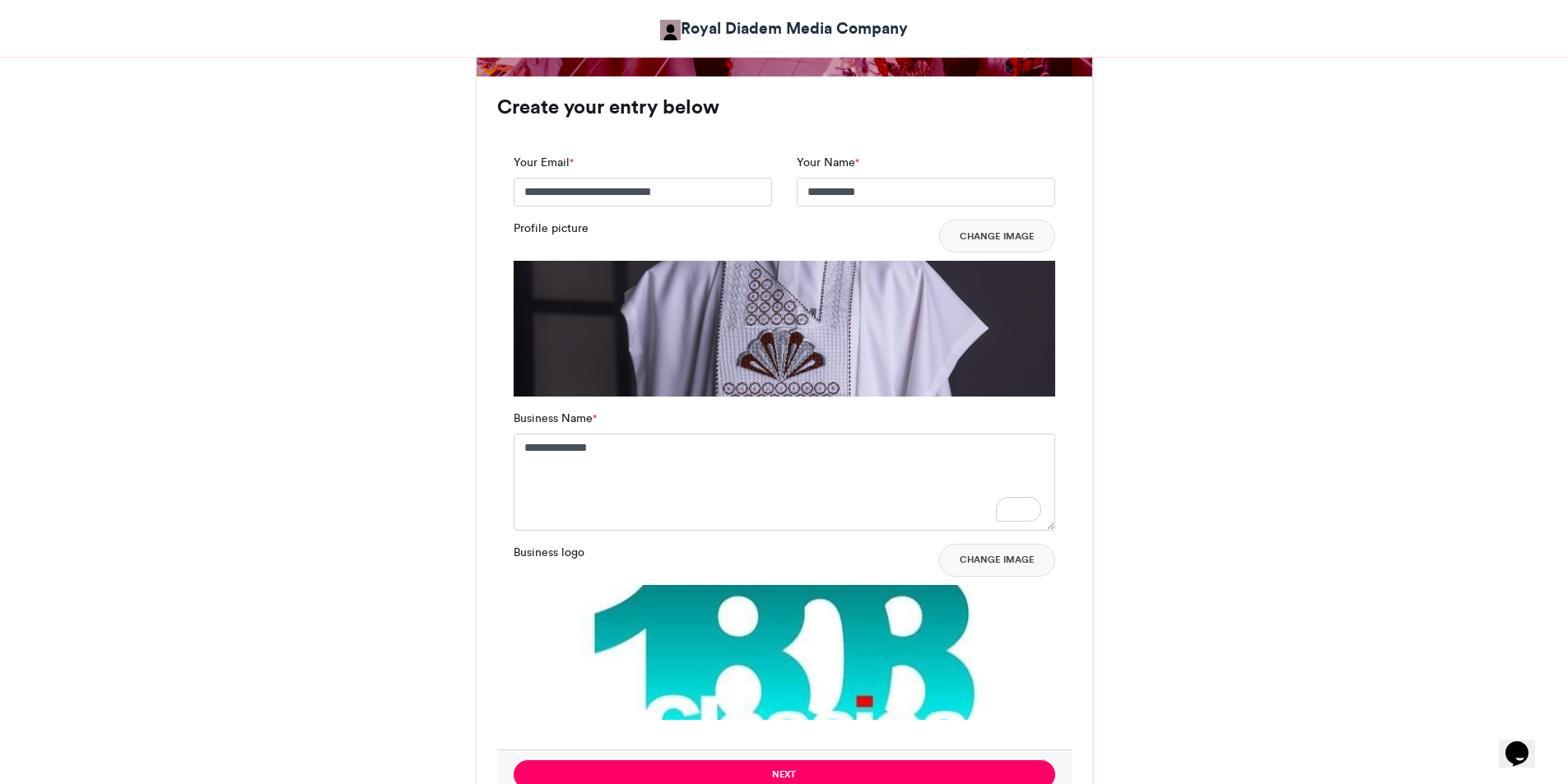
scroll to position [1152, 0]
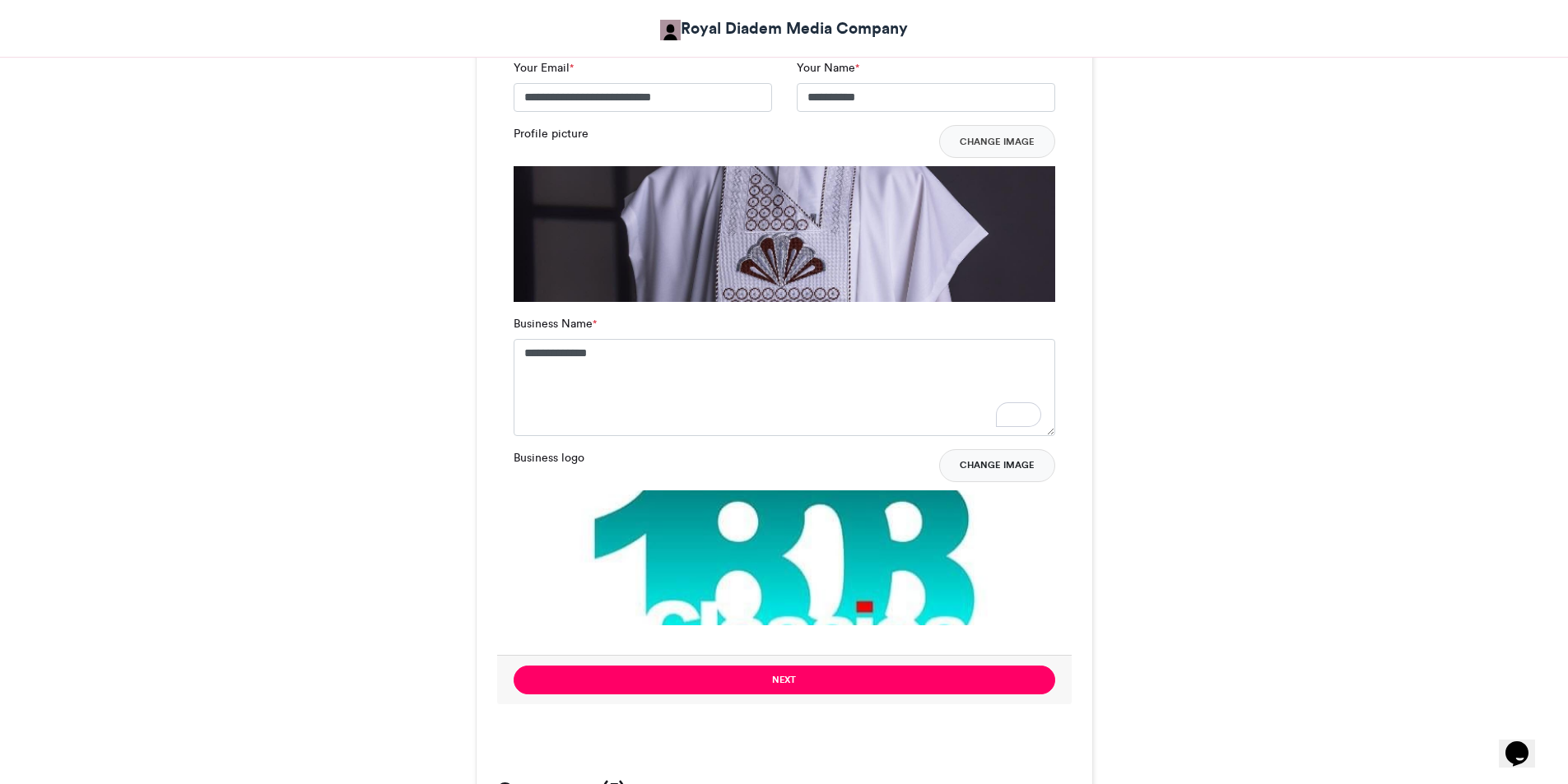
click at [982, 466] on button "Change Image" at bounding box center [997, 465] width 116 height 33
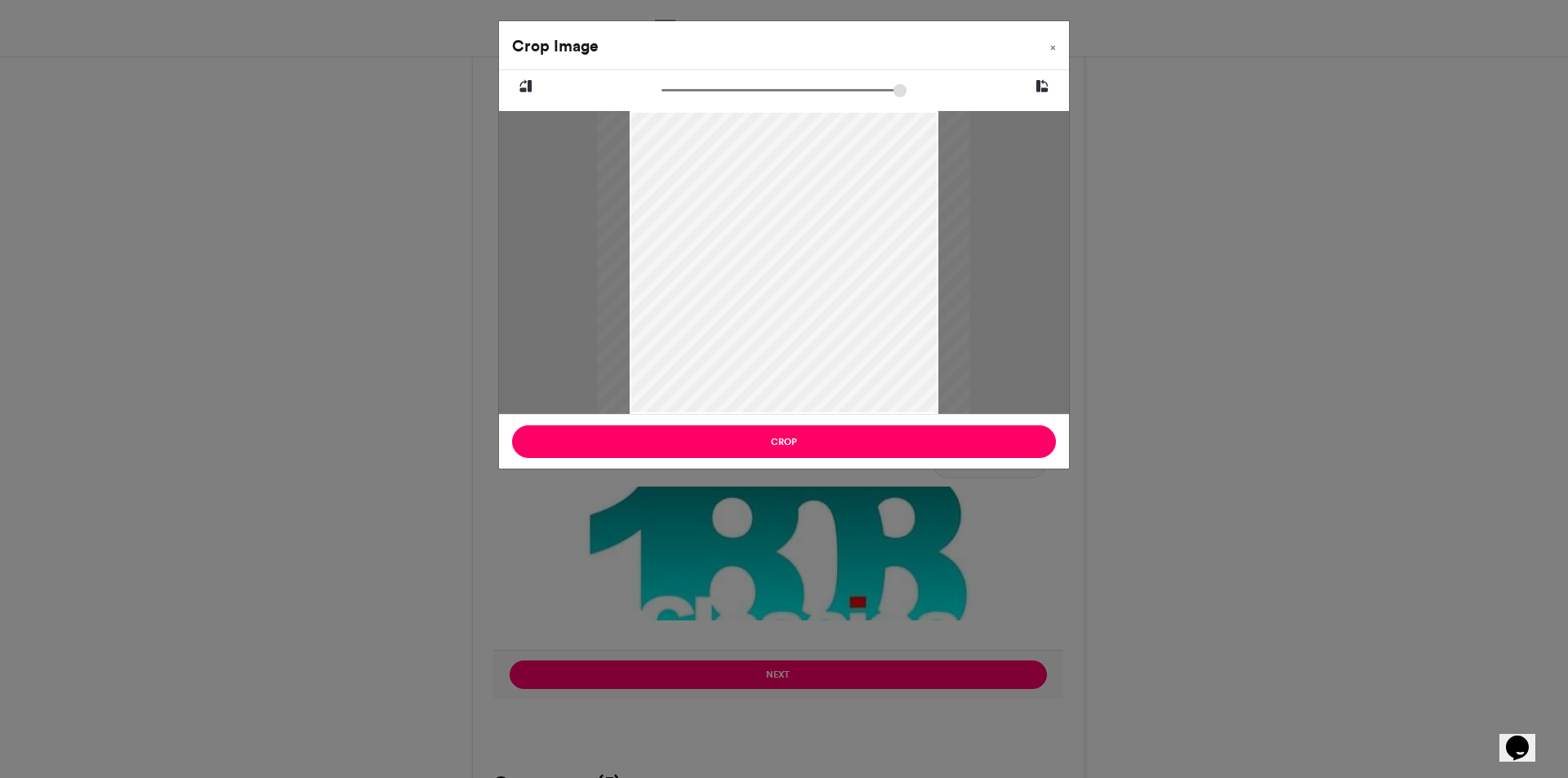
type input "******"
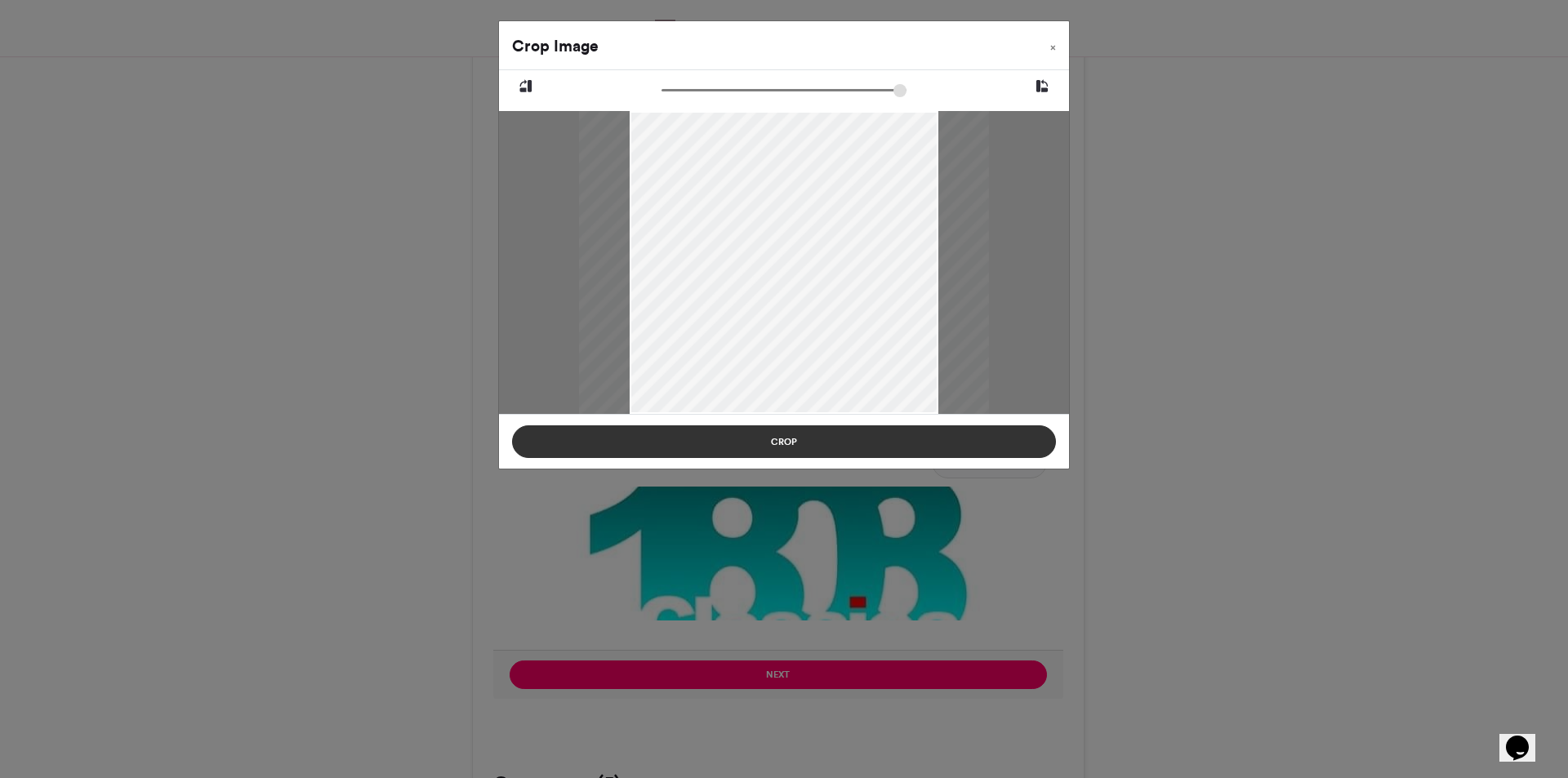
click at [848, 449] on button "Crop" at bounding box center [784, 441] width 544 height 33
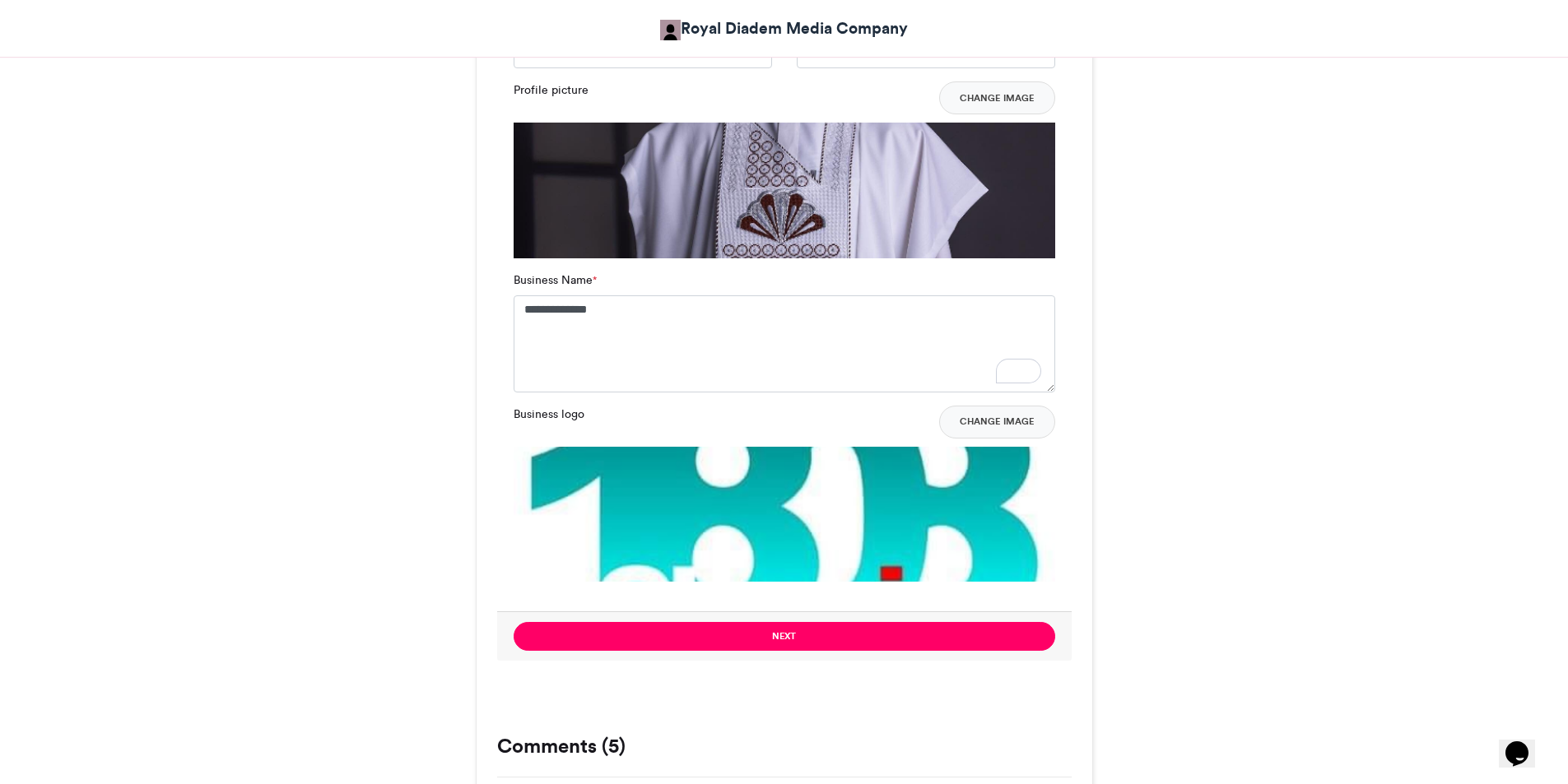
scroll to position [1234, 0]
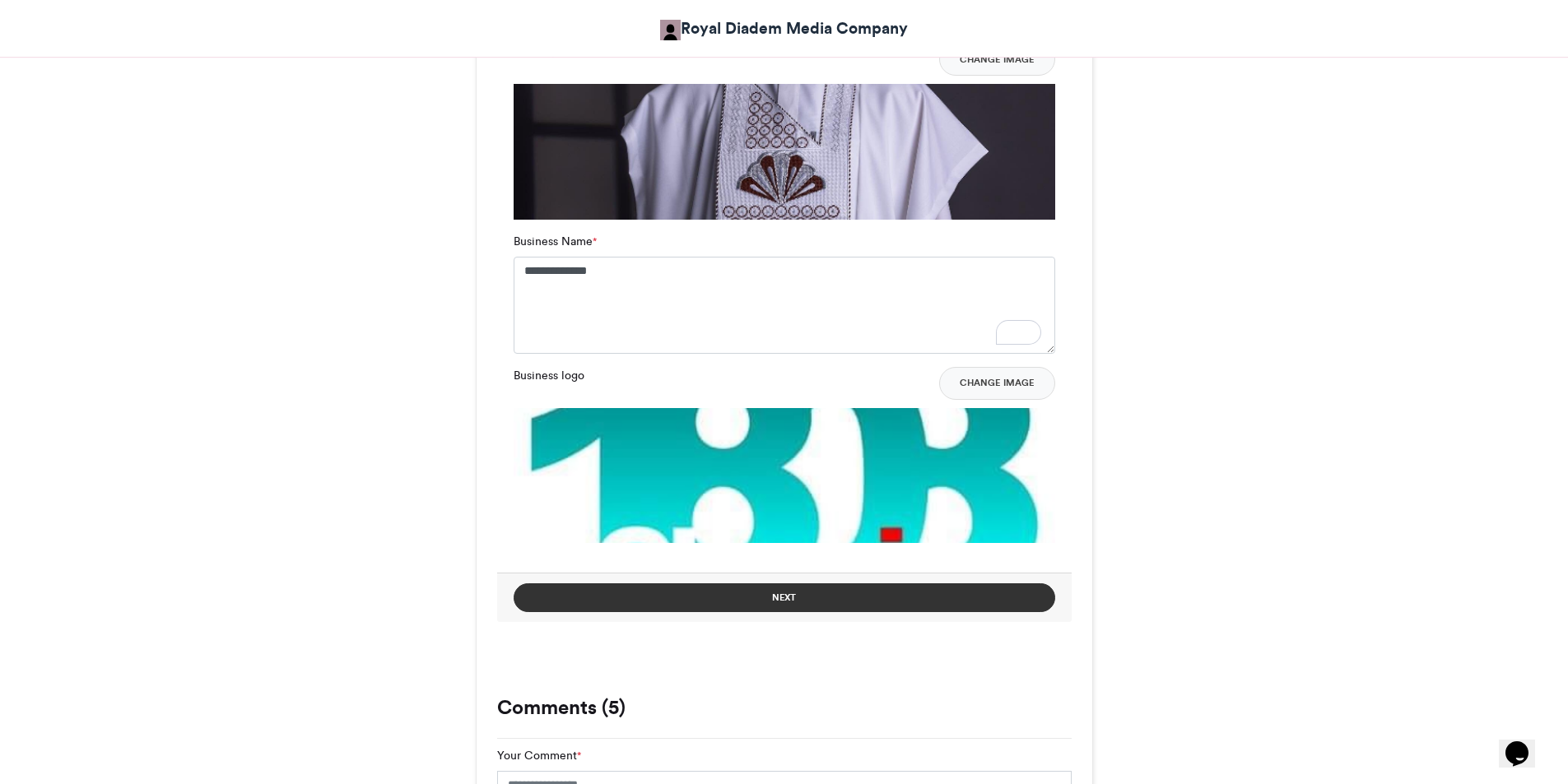
click at [899, 603] on button "Next" at bounding box center [784, 597] width 541 height 29
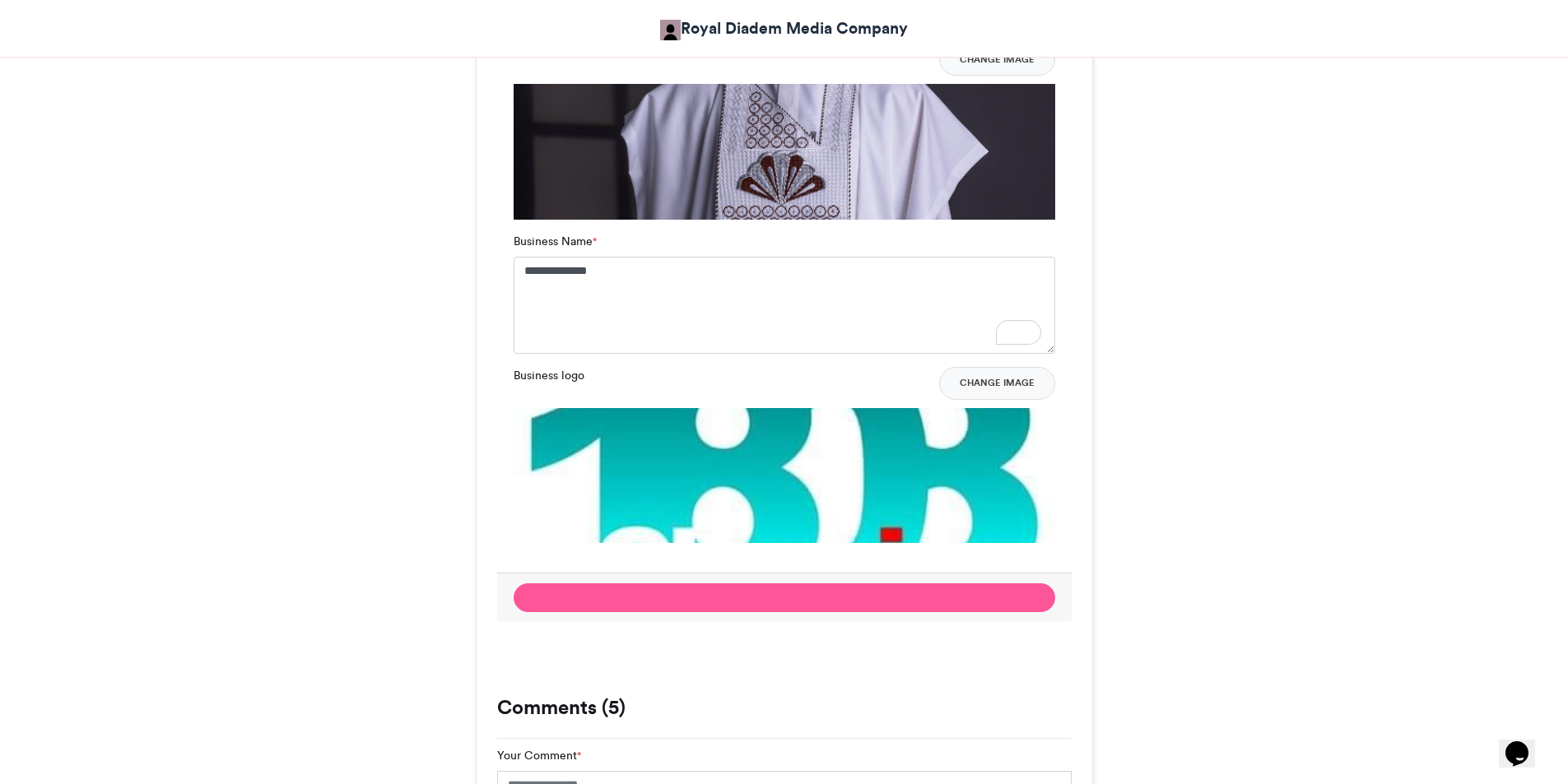
scroll to position [561, 0]
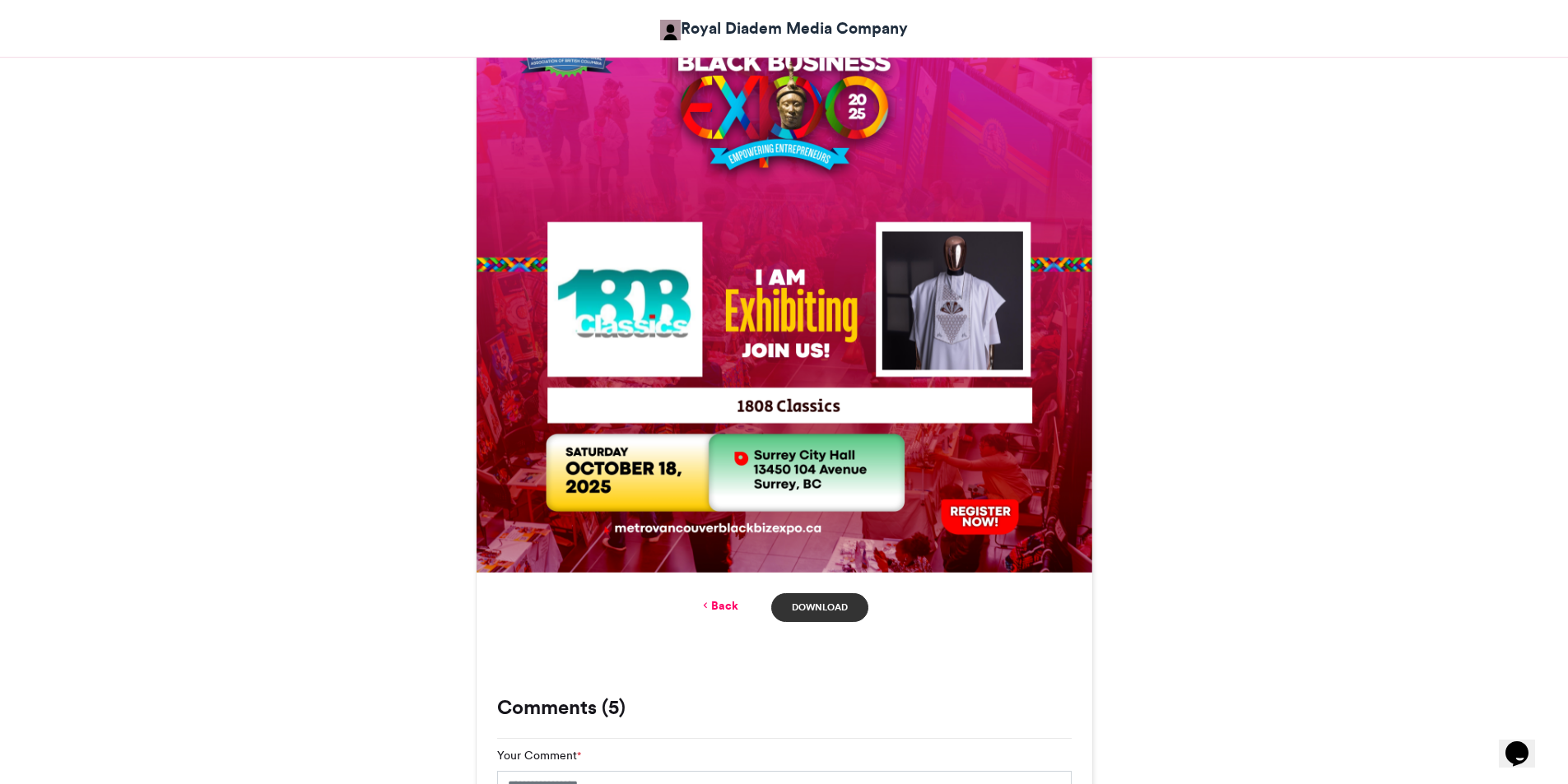
click at [834, 601] on link "Download" at bounding box center [819, 607] width 96 height 29
